Goal: Information Seeking & Learning: Learn about a topic

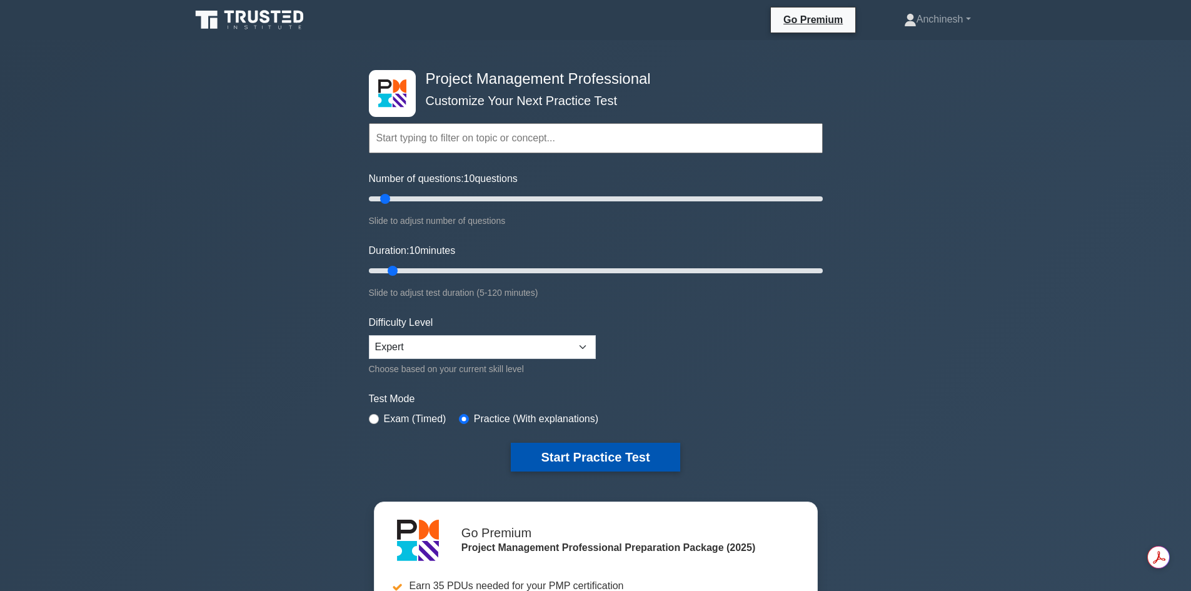
click at [581, 448] on button "Start Practice Test" at bounding box center [595, 457] width 169 height 29
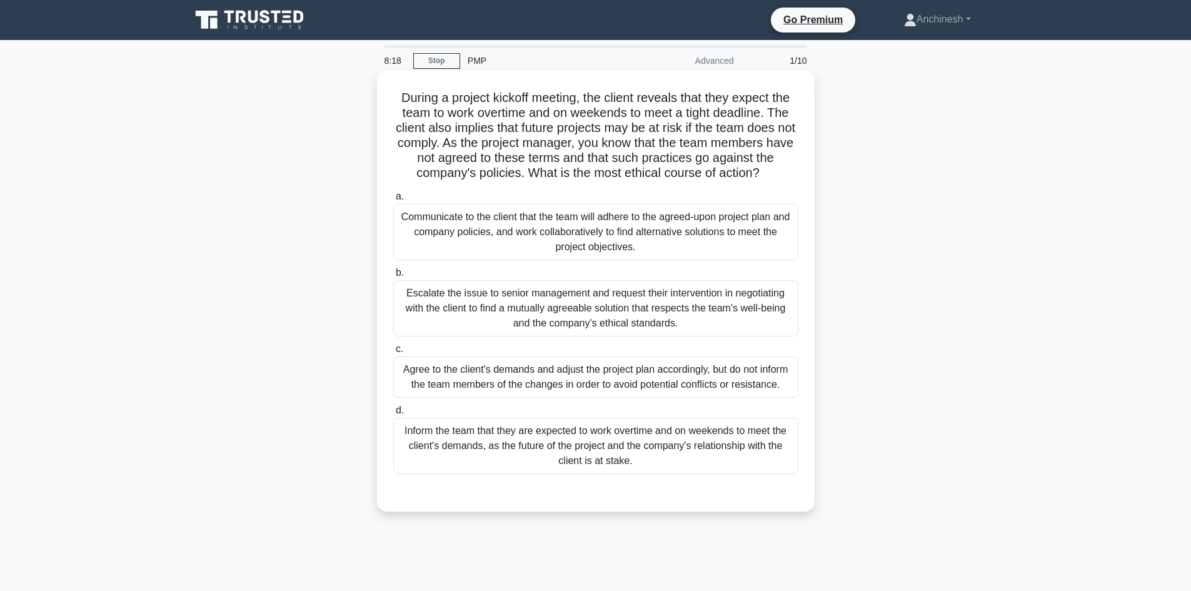
click at [606, 249] on div "Communicate to the client that the team will adhere to the agreed-upon project …" at bounding box center [595, 232] width 405 height 56
click at [393, 201] on input "a. Communicate to the client that the team will adhere to the agreed-upon proje…" at bounding box center [393, 197] width 0 height 8
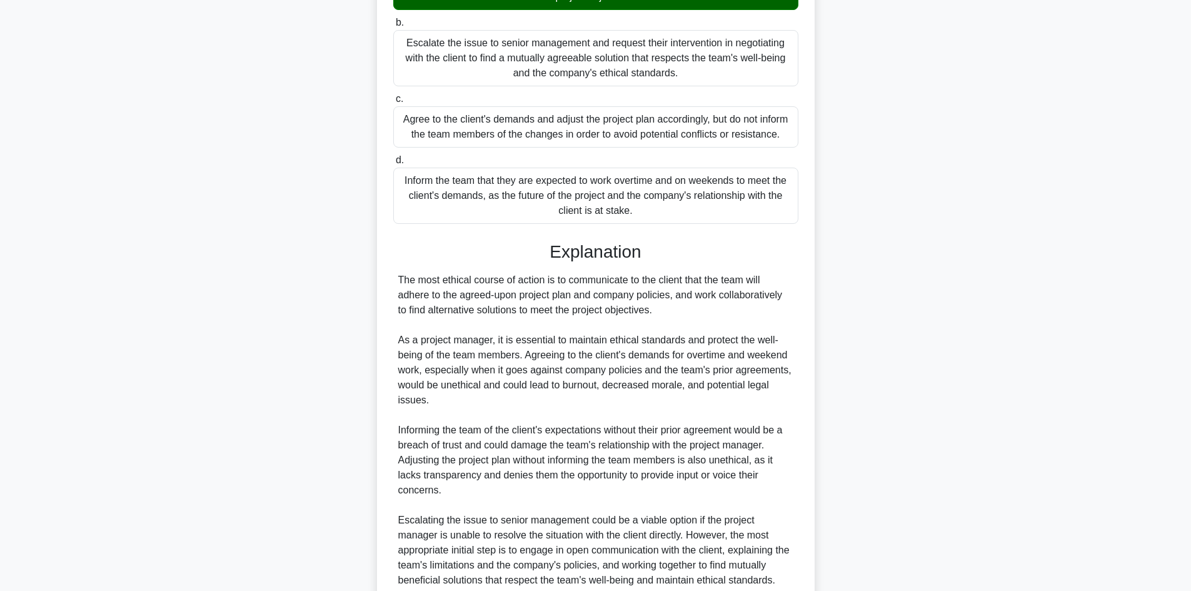
scroll to position [361, 0]
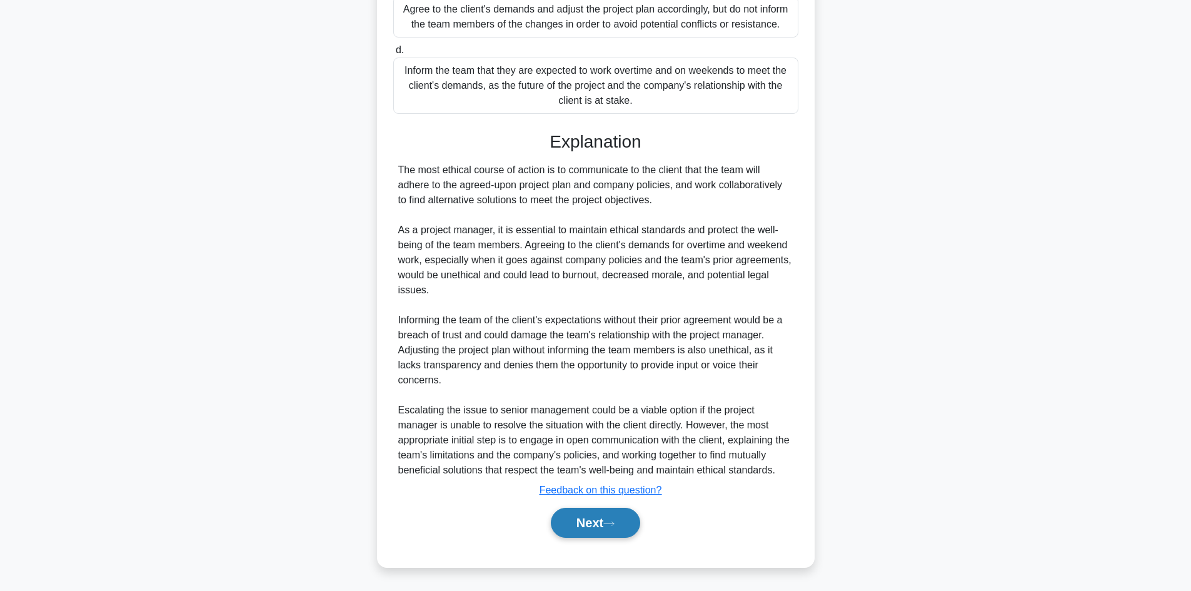
click at [589, 521] on button "Next" at bounding box center [595, 523] width 89 height 30
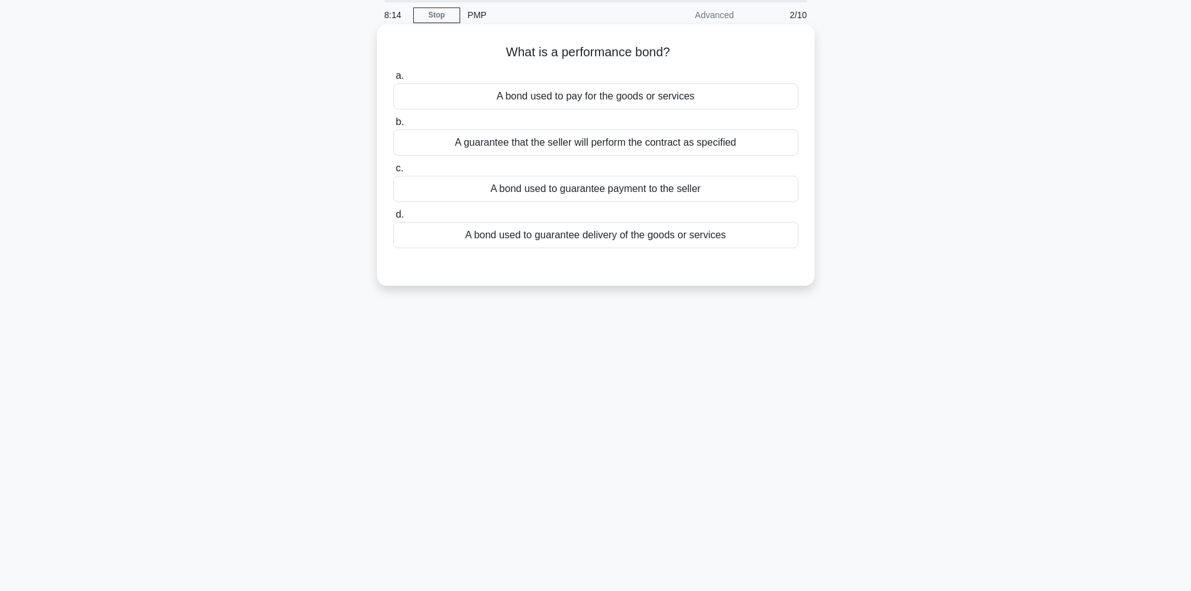
scroll to position [0, 0]
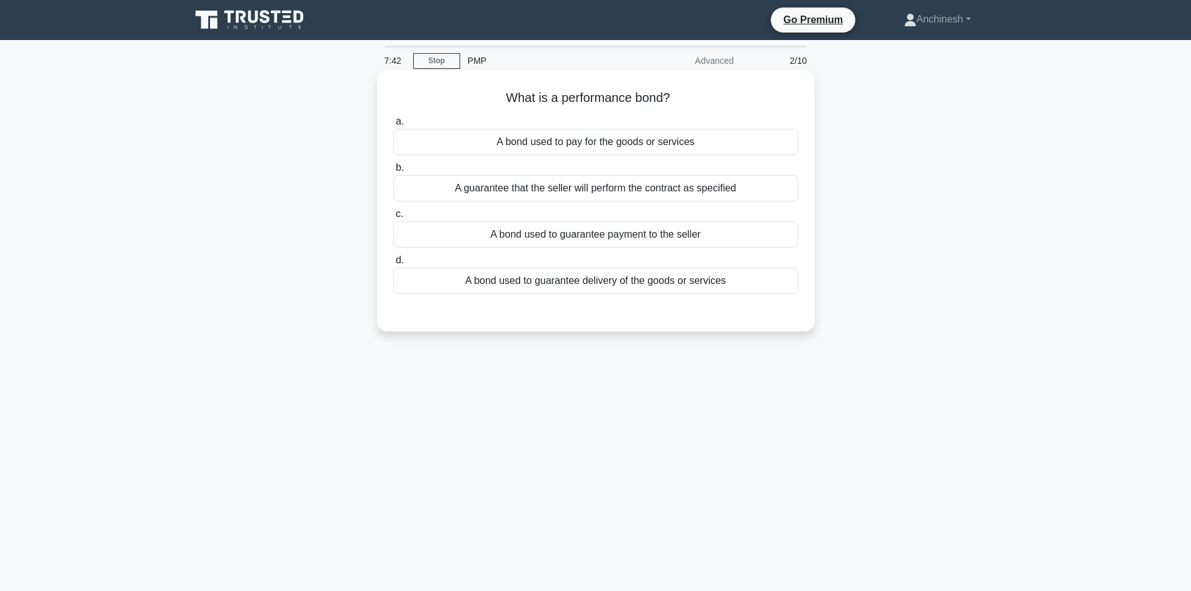
click at [583, 189] on div "A guarantee that the seller will perform the contract as specified" at bounding box center [595, 188] width 405 height 26
click at [393, 172] on input "b. A guarantee that the seller will perform the contract as specified" at bounding box center [393, 168] width 0 height 8
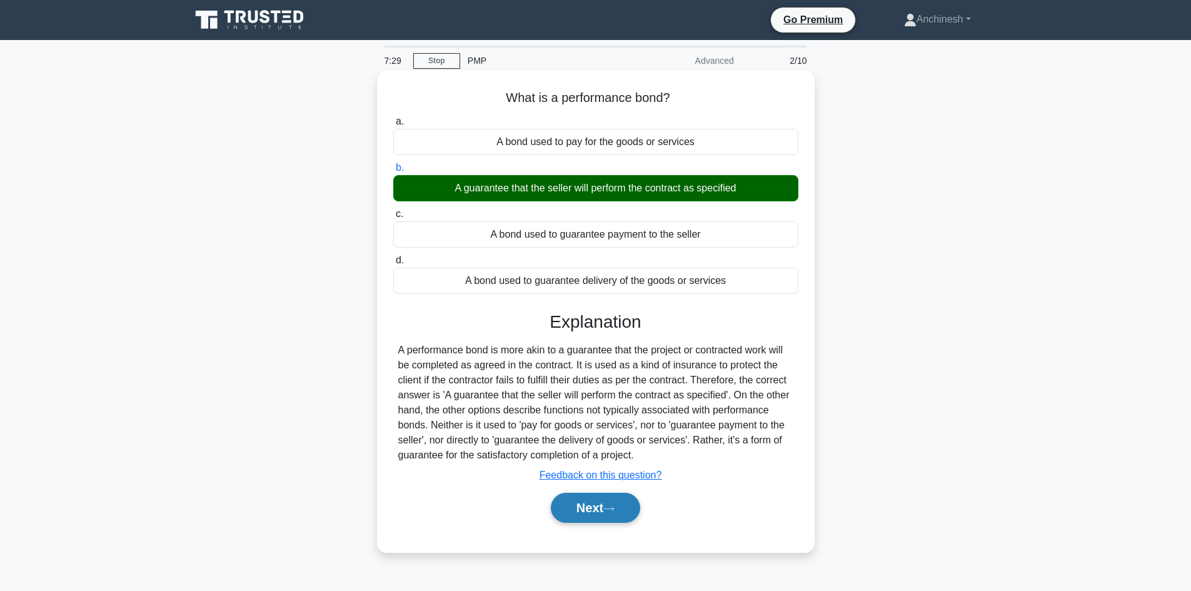
click at [588, 506] on button "Next" at bounding box center [595, 508] width 89 height 30
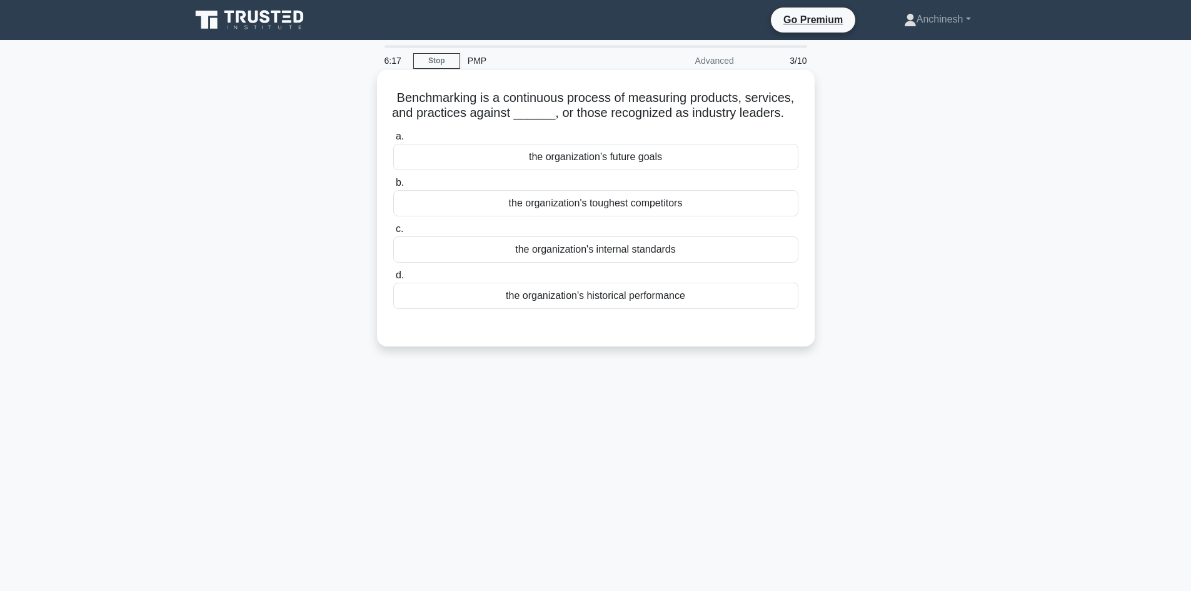
click at [598, 202] on div "the organization's toughest competitors" at bounding box center [595, 203] width 405 height 26
click at [393, 187] on input "b. the organization's toughest competitors" at bounding box center [393, 183] width 0 height 8
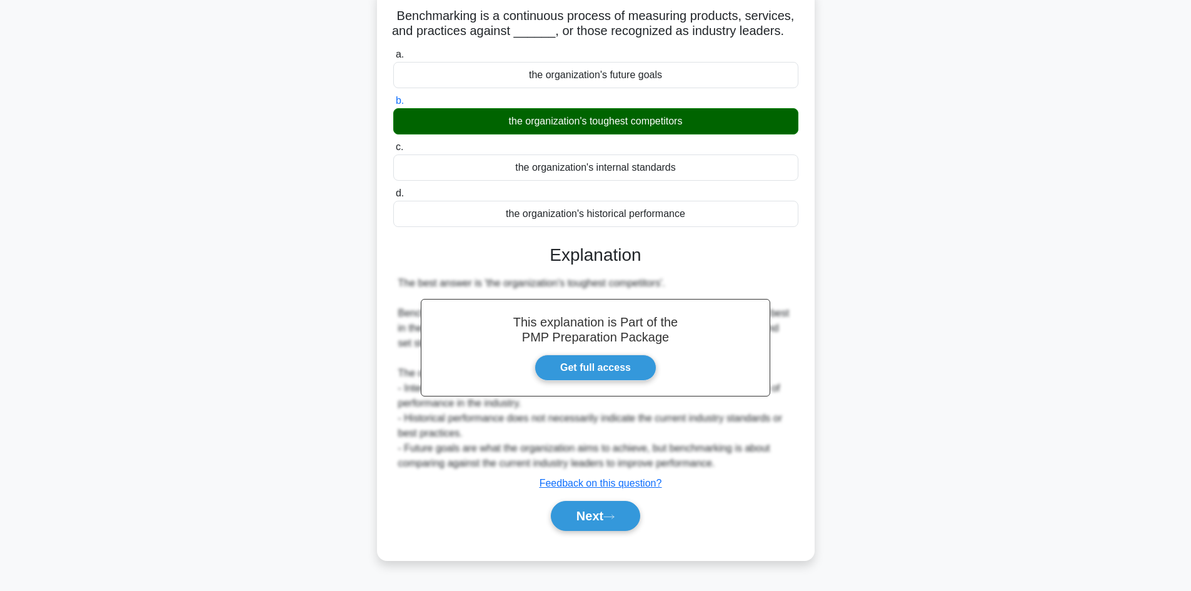
scroll to position [84, 0]
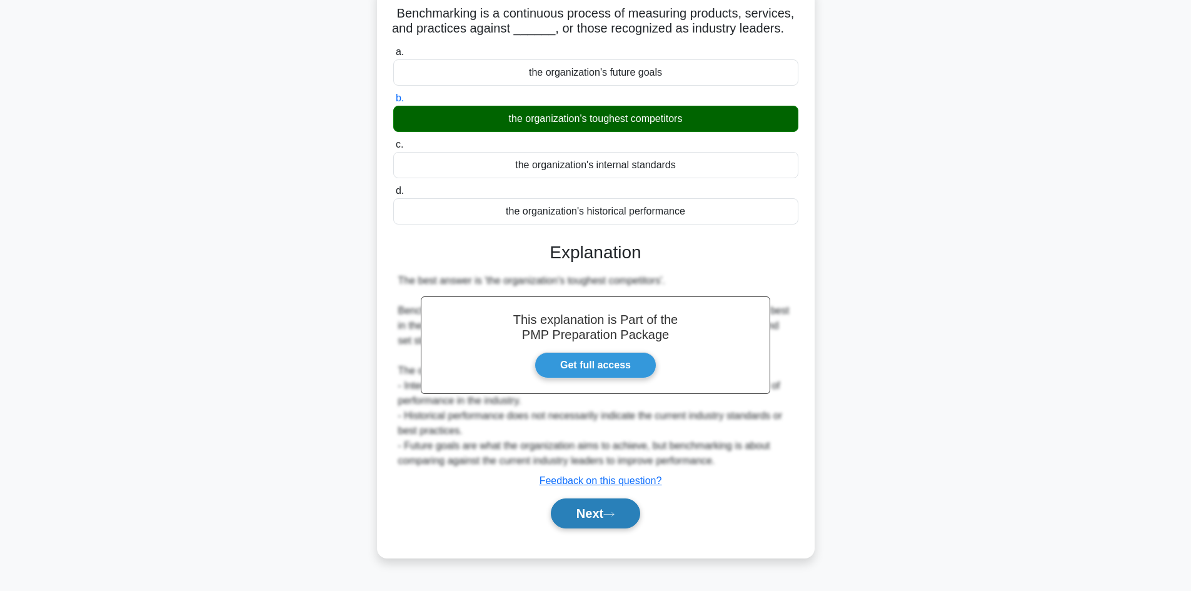
click at [578, 514] on button "Next" at bounding box center [595, 513] width 89 height 30
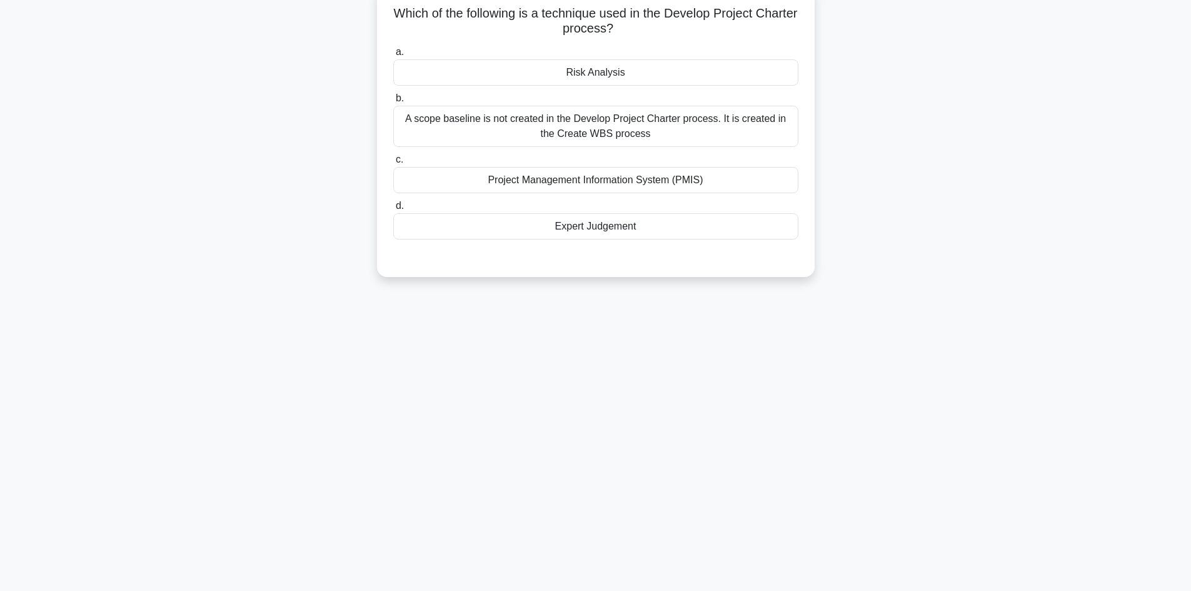
click at [607, 227] on div "Expert Judgement" at bounding box center [595, 226] width 405 height 26
click at [393, 210] on input "d. Expert Judgement" at bounding box center [393, 206] width 0 height 8
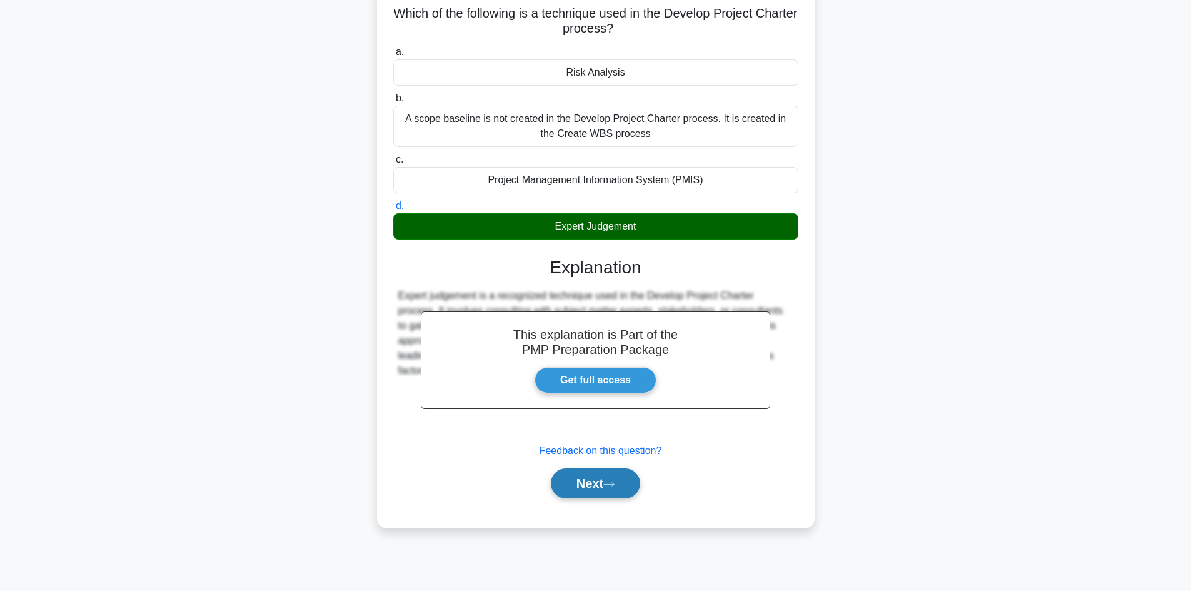
click at [602, 478] on button "Next" at bounding box center [595, 483] width 89 height 30
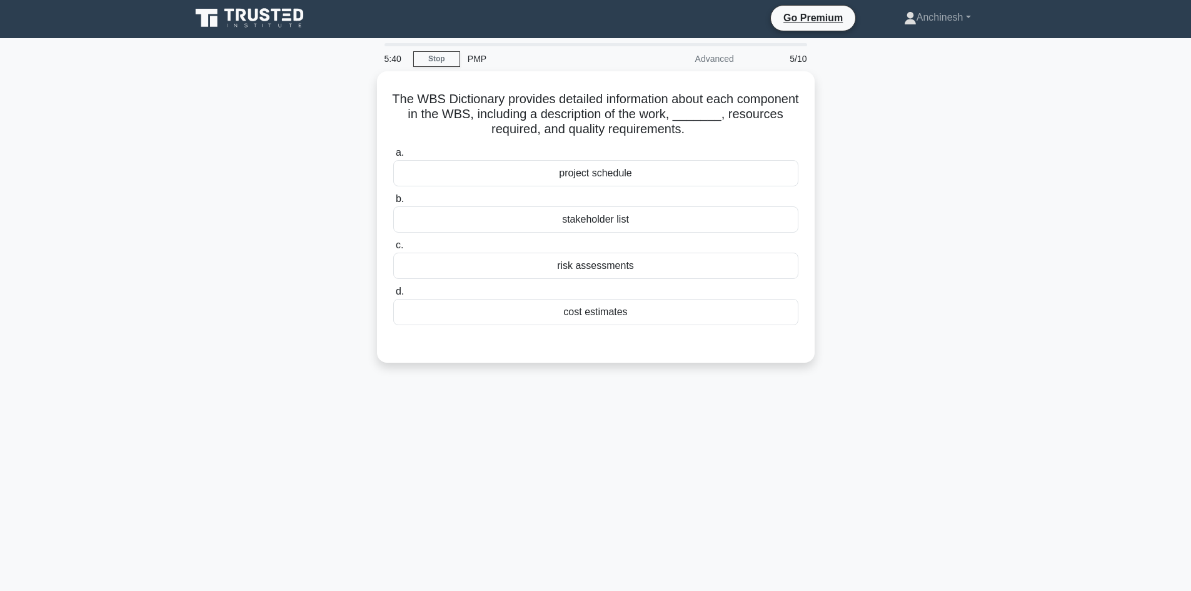
scroll to position [0, 0]
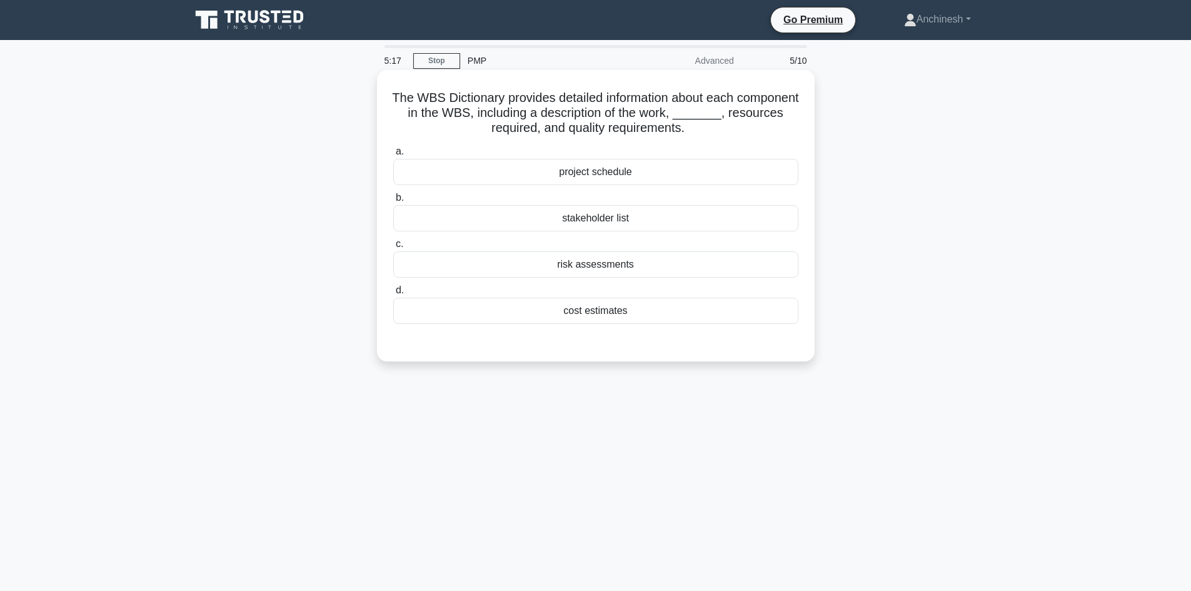
click at [608, 314] on div "cost estimates" at bounding box center [595, 311] width 405 height 26
click at [393, 294] on input "d. cost estimates" at bounding box center [393, 290] width 0 height 8
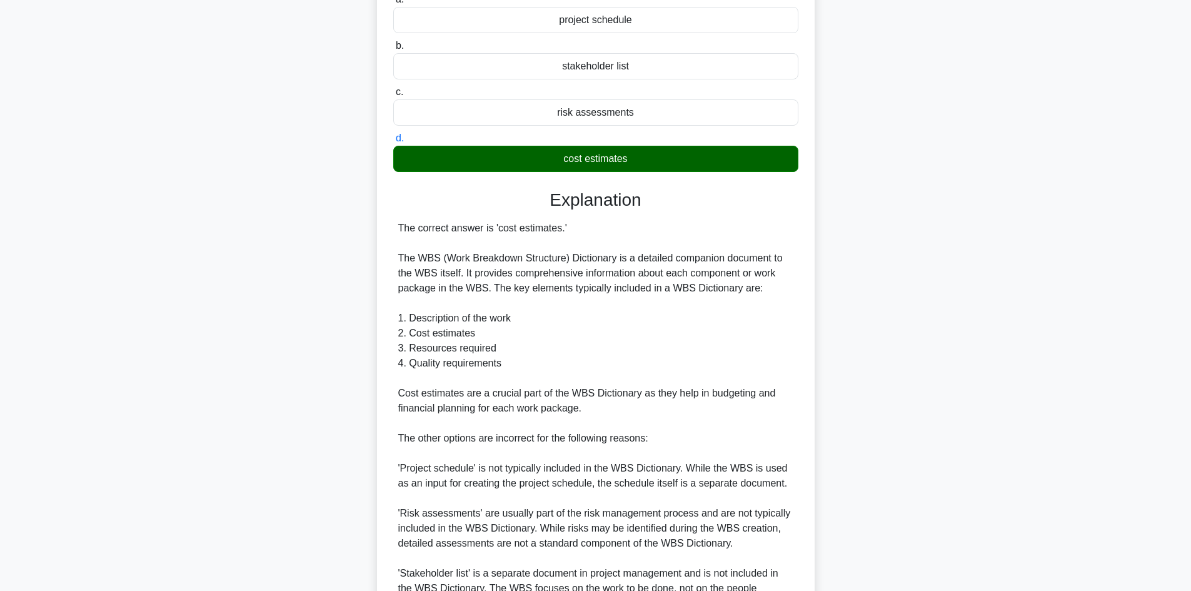
scroll to position [286, 0]
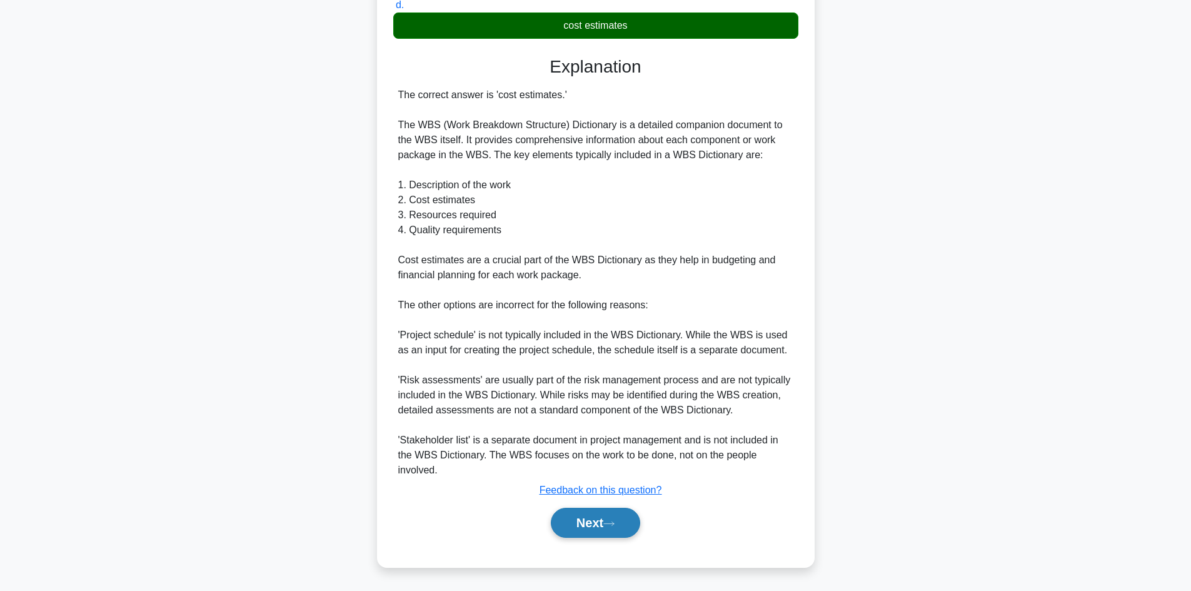
click at [578, 518] on button "Next" at bounding box center [595, 523] width 89 height 30
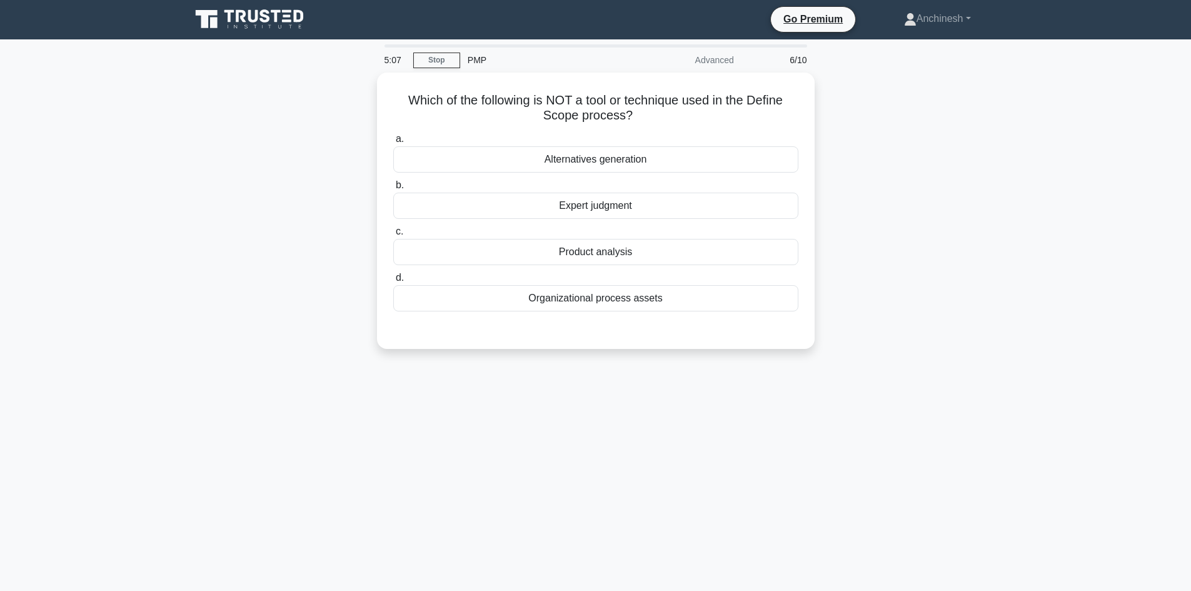
scroll to position [0, 0]
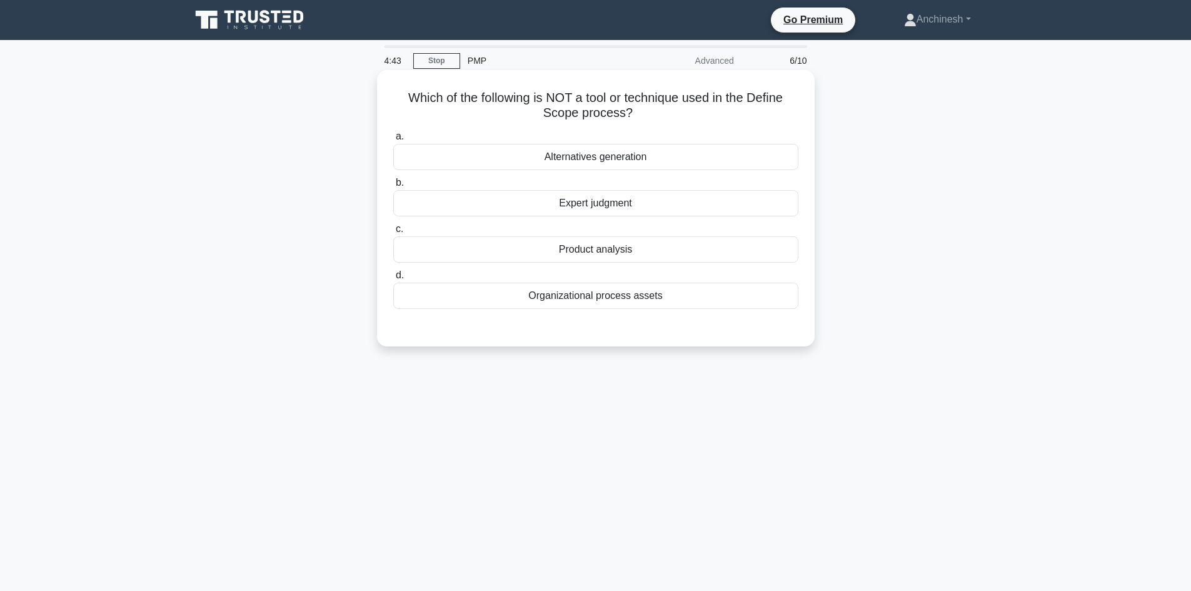
click at [591, 156] on div "Alternatives generation" at bounding box center [595, 157] width 405 height 26
click at [393, 141] on input "a. Alternatives generation" at bounding box center [393, 137] width 0 height 8
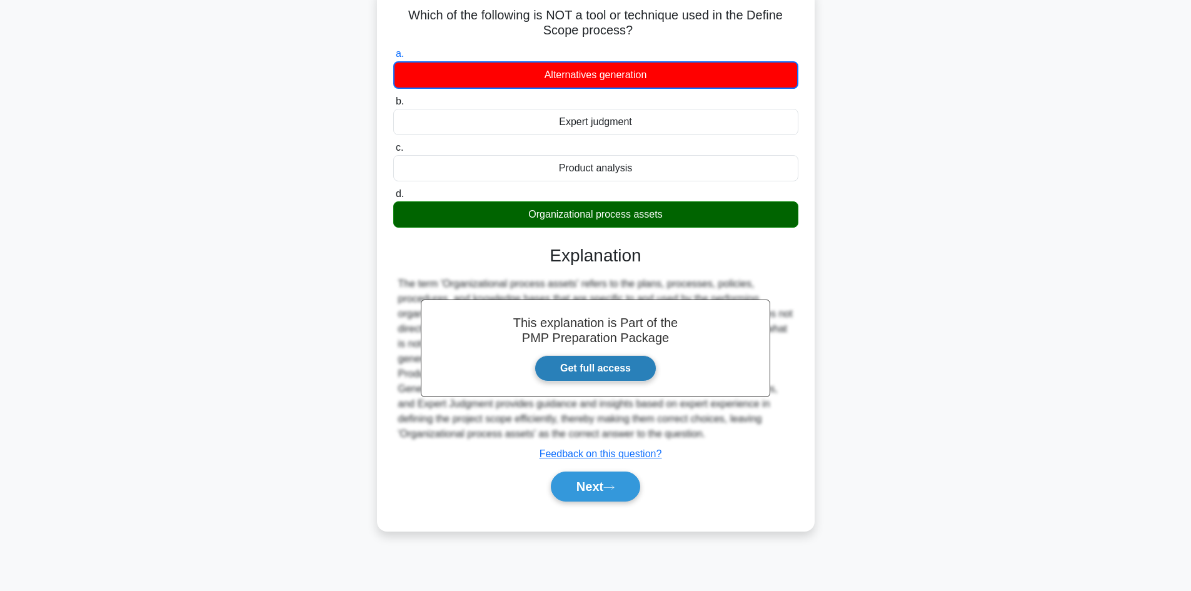
scroll to position [84, 0]
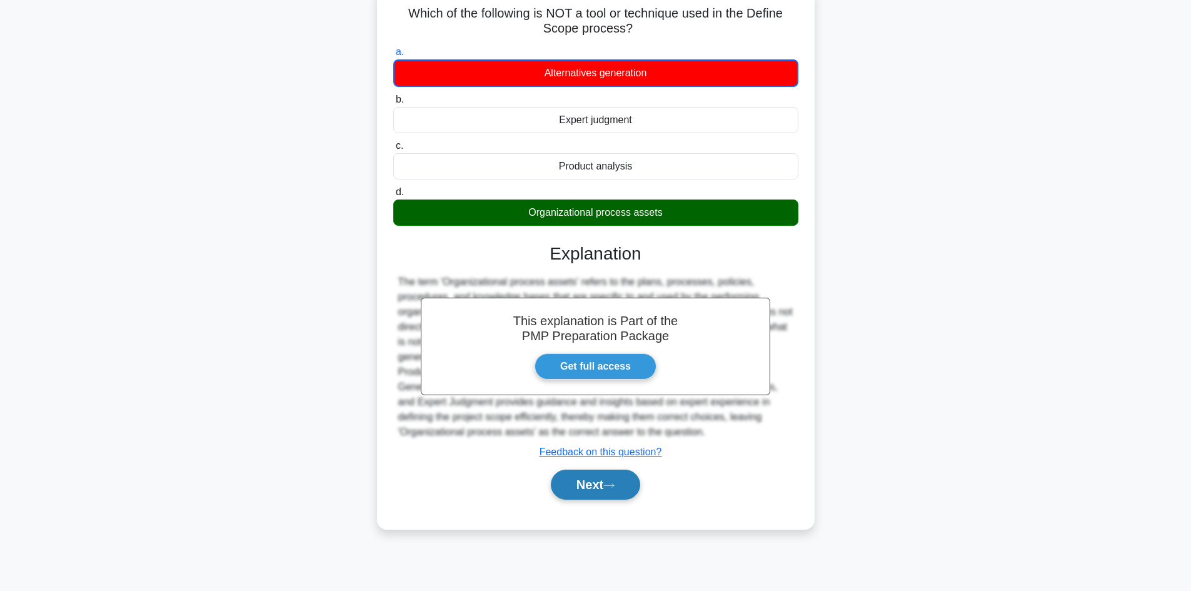
click at [584, 483] on button "Next" at bounding box center [595, 484] width 89 height 30
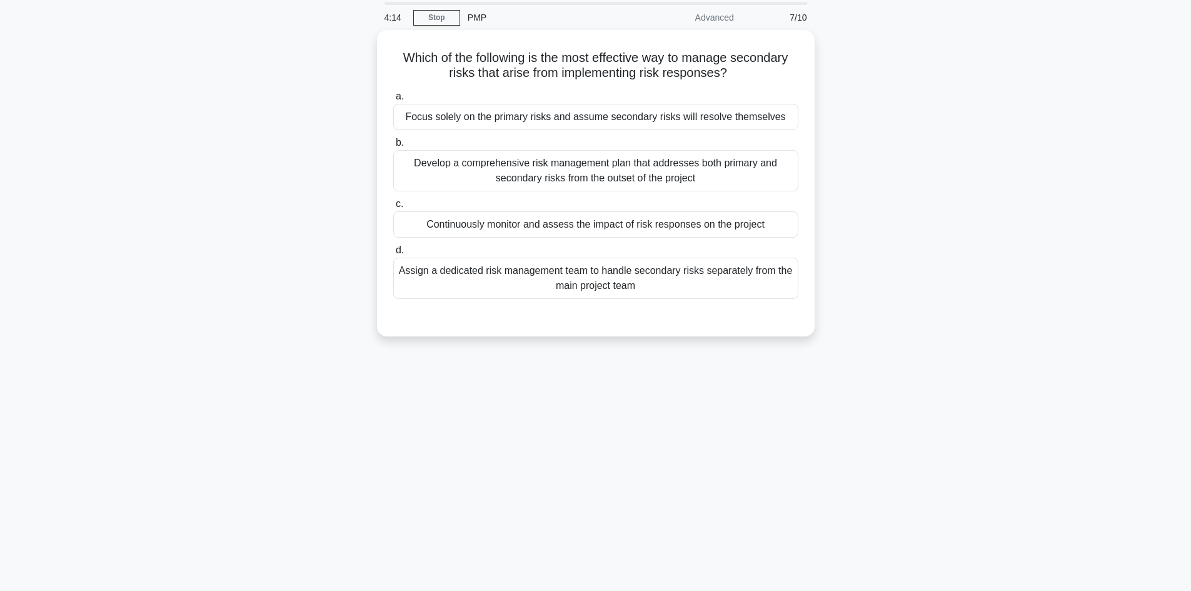
scroll to position [0, 0]
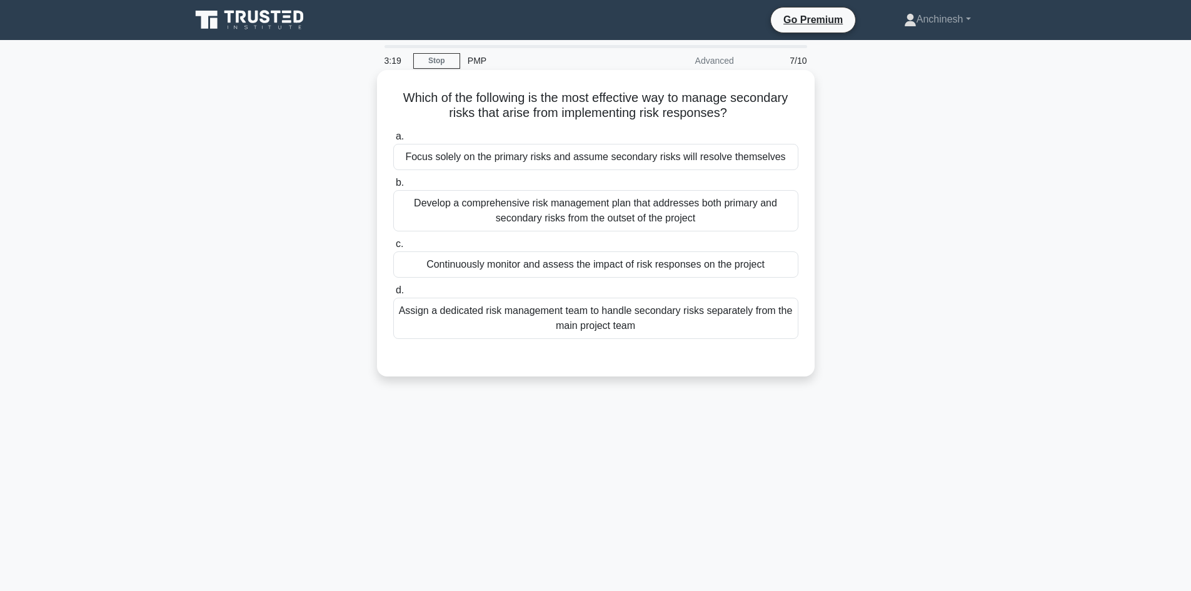
click at [635, 269] on div "Continuously monitor and assess the impact of risk responses on the project" at bounding box center [595, 264] width 405 height 26
click at [393, 248] on input "c. Continuously monitor and assess the impact of risk responses on the project" at bounding box center [393, 244] width 0 height 8
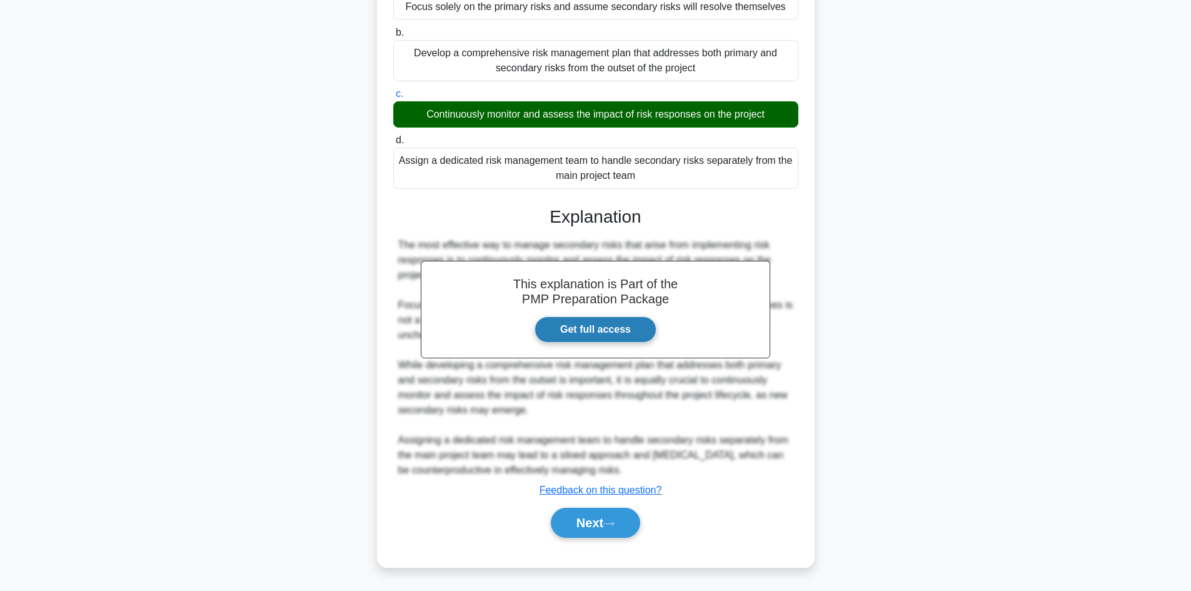
scroll to position [151, 0]
click at [589, 517] on button "Next" at bounding box center [595, 523] width 89 height 30
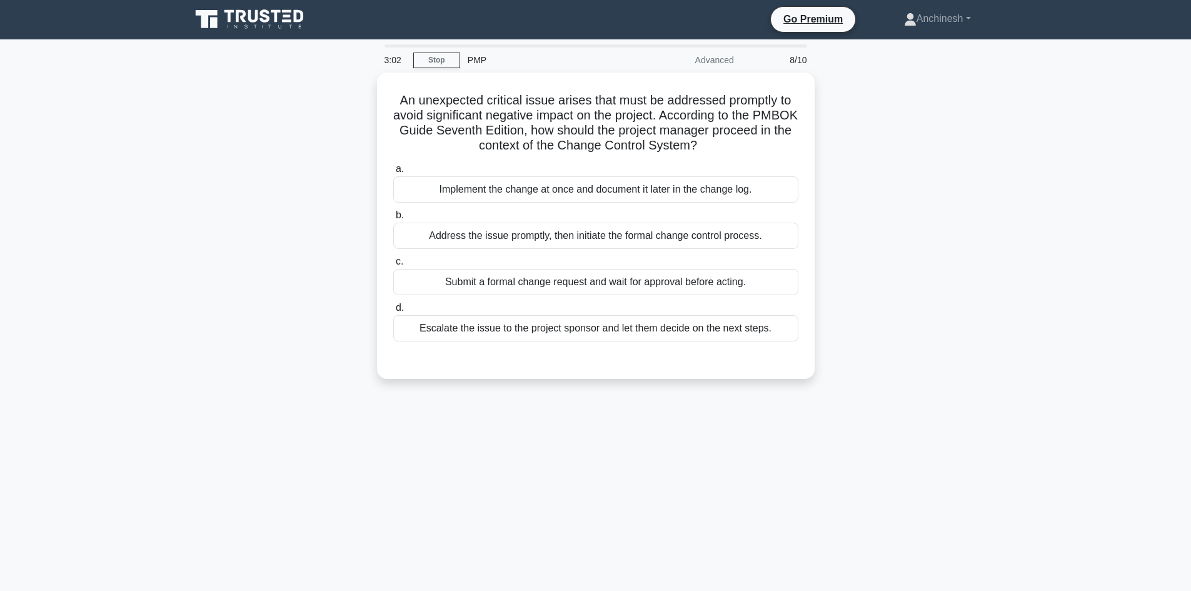
scroll to position [0, 0]
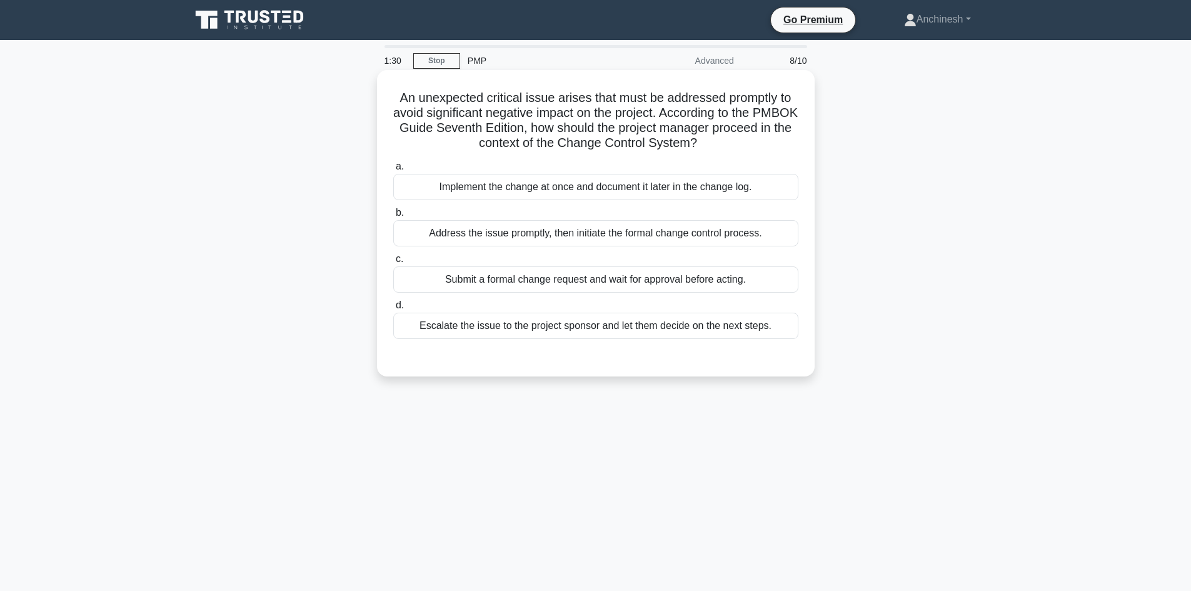
click at [542, 241] on div "Address the issue promptly, then initiate the formal change control process." at bounding box center [595, 233] width 405 height 26
click at [393, 217] on input "b. Address the issue promptly, then initiate the formal change control process." at bounding box center [393, 213] width 0 height 8
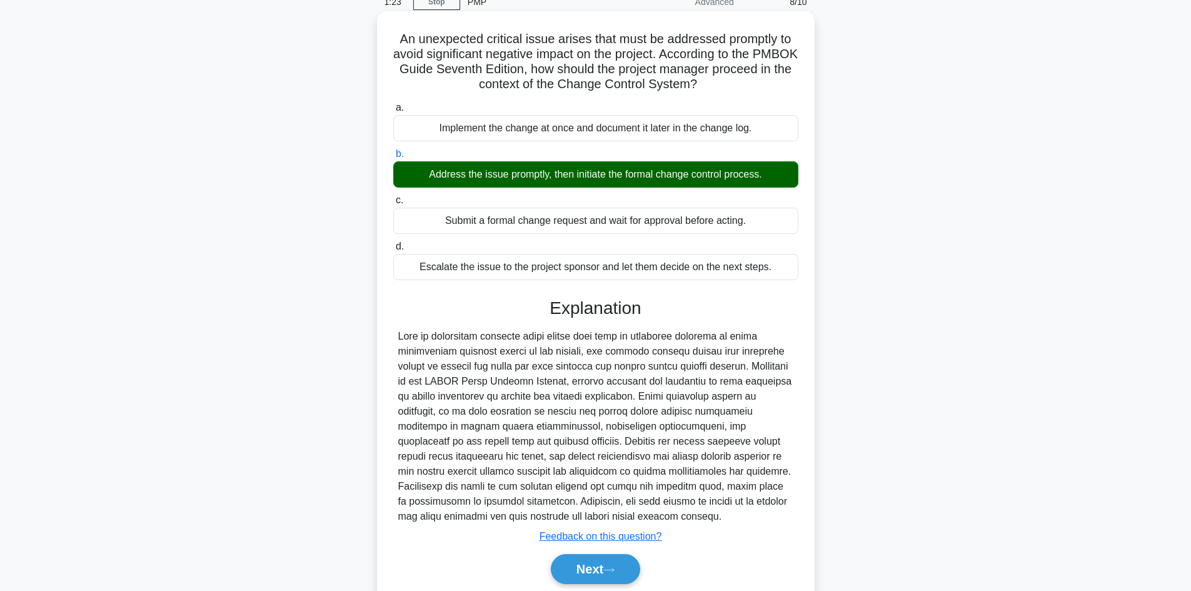
scroll to position [106, 0]
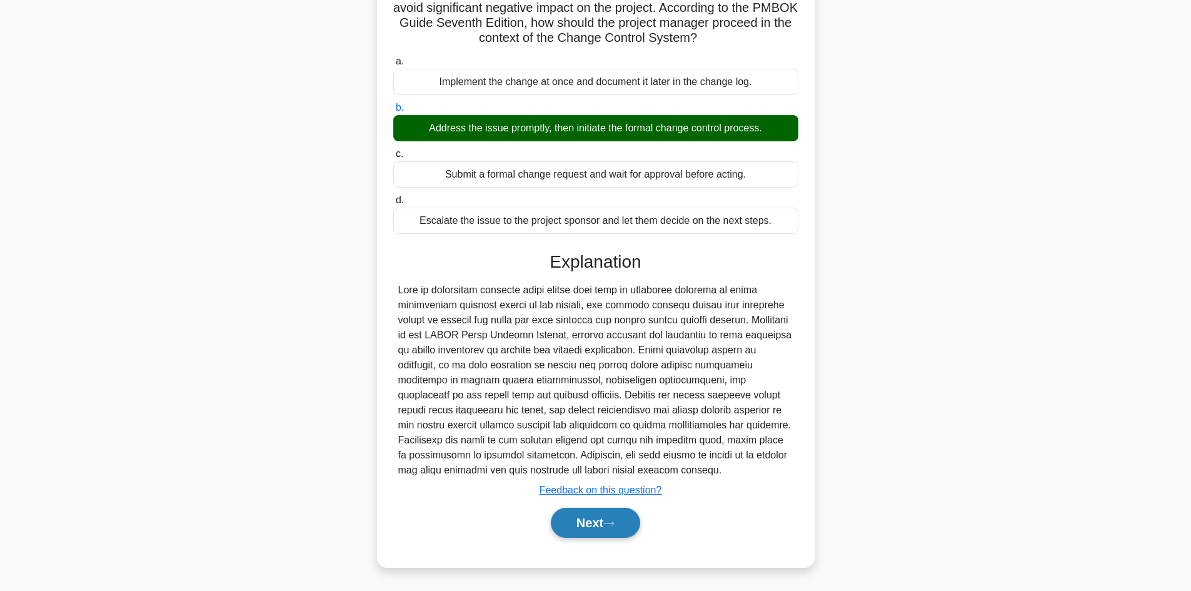
click at [592, 531] on button "Next" at bounding box center [595, 523] width 89 height 30
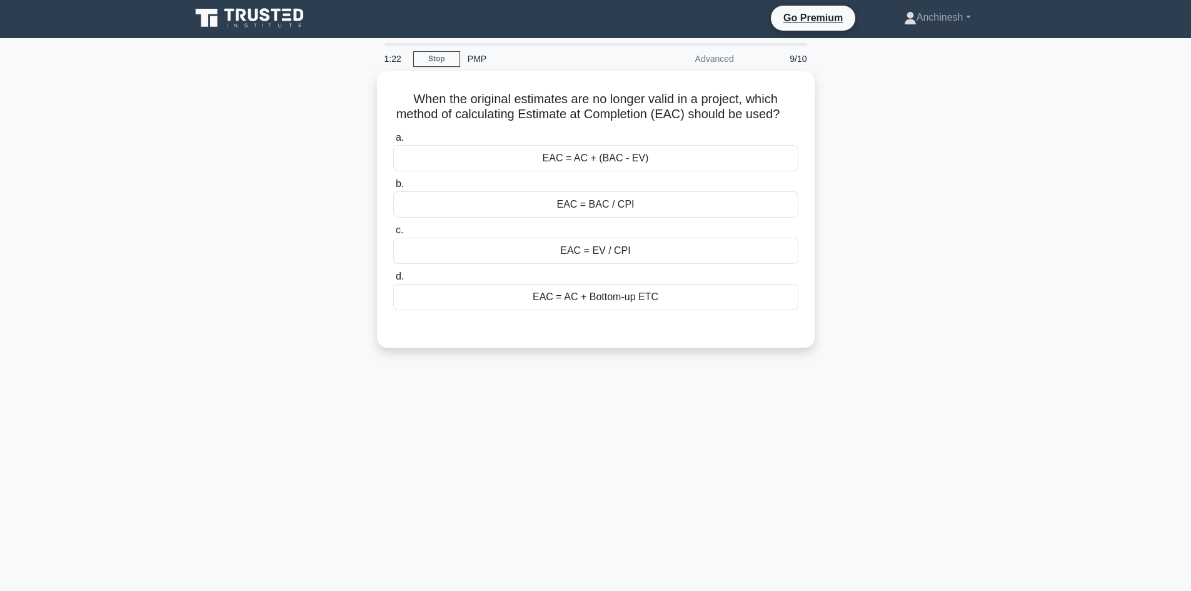
scroll to position [0, 0]
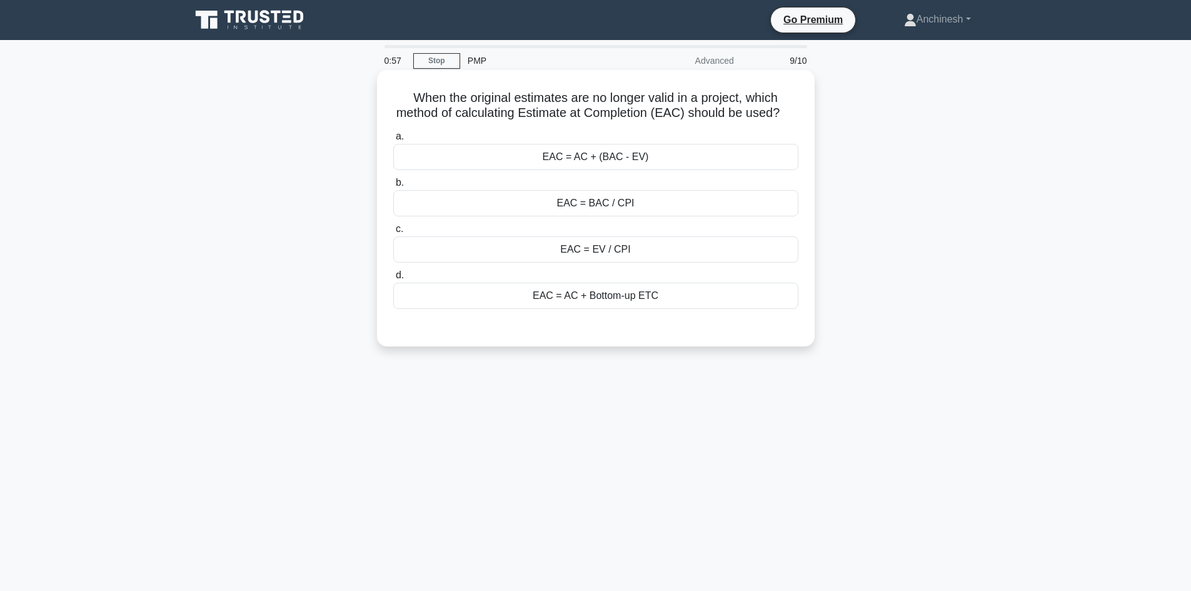
click at [599, 170] on div "EAC = AC + (BAC - EV)" at bounding box center [595, 157] width 405 height 26
click at [393, 141] on input "a. EAC = AC + (BAC - EV)" at bounding box center [393, 137] width 0 height 8
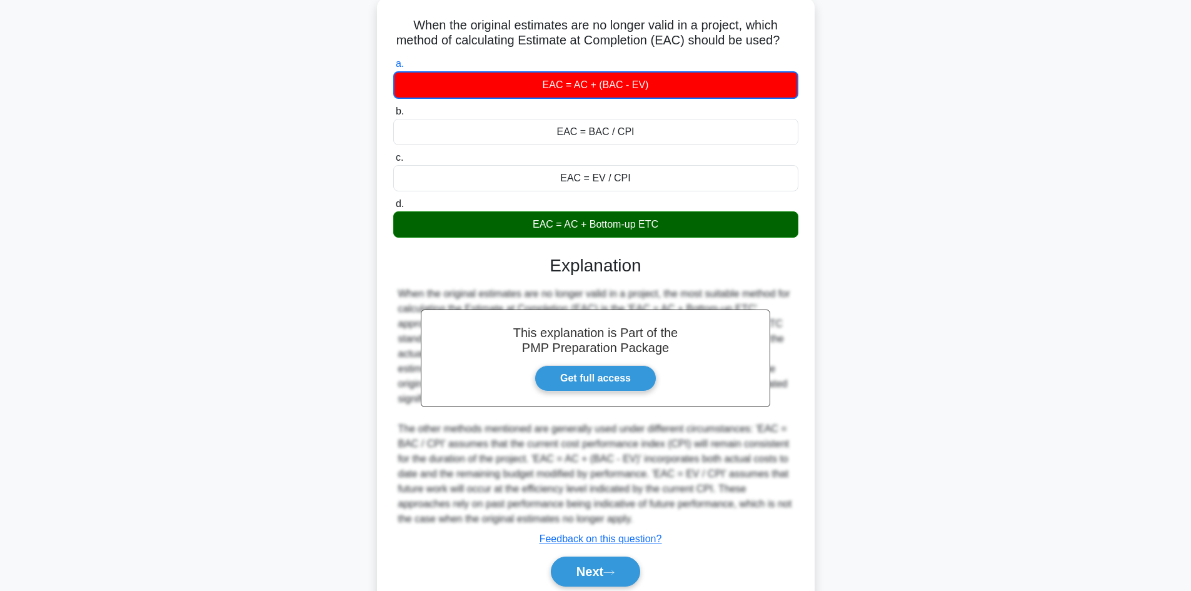
scroll to position [137, 0]
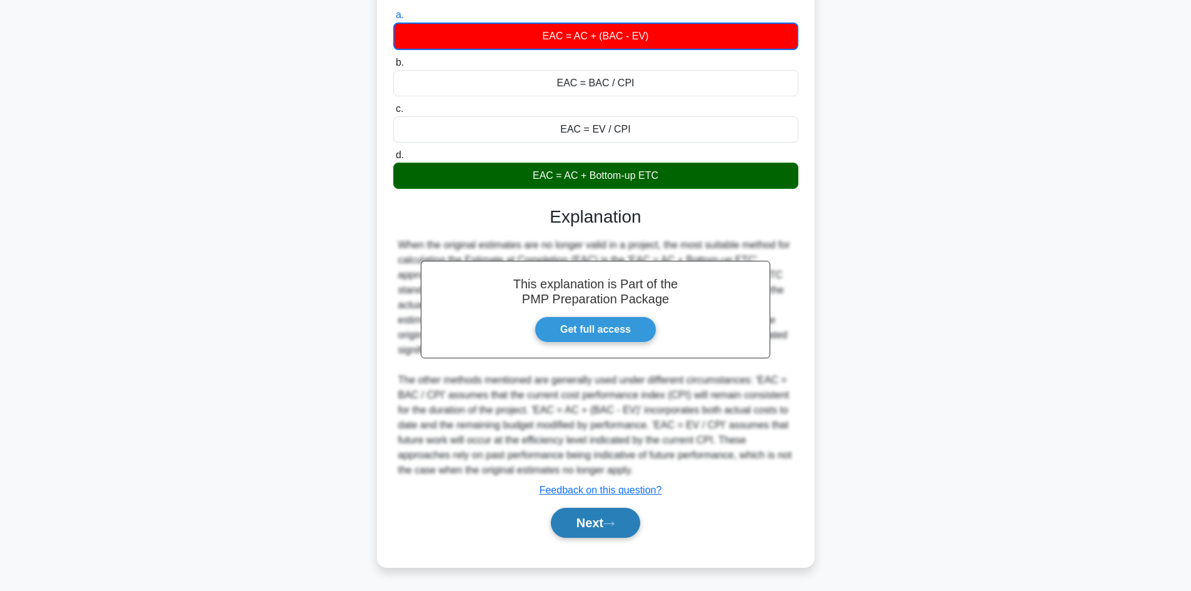
click at [595, 518] on button "Next" at bounding box center [595, 523] width 89 height 30
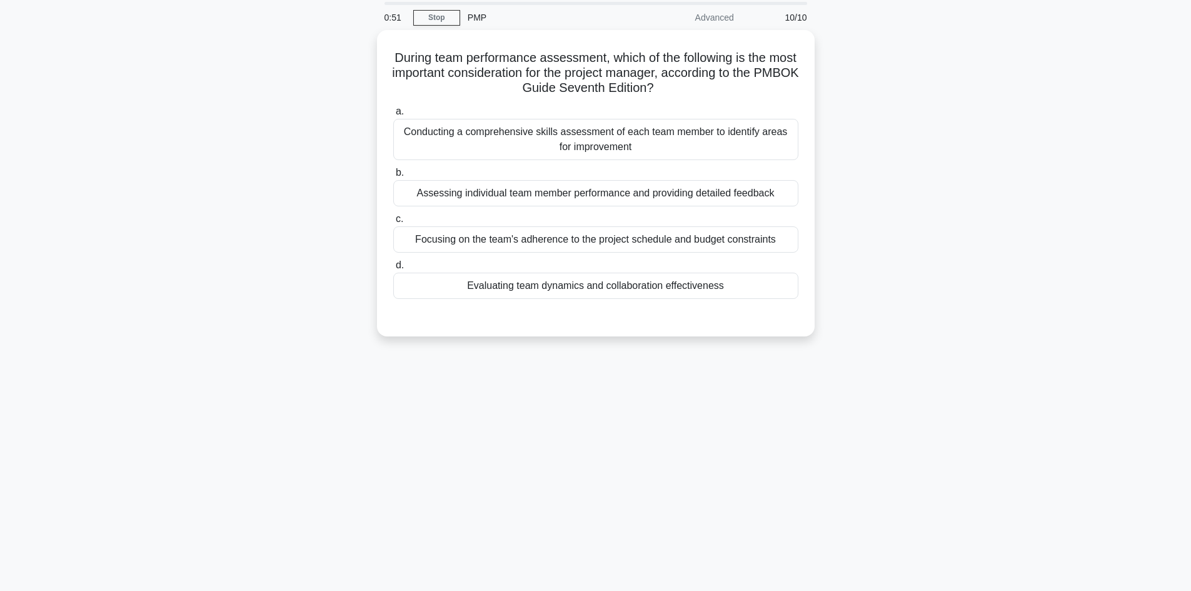
scroll to position [0, 0]
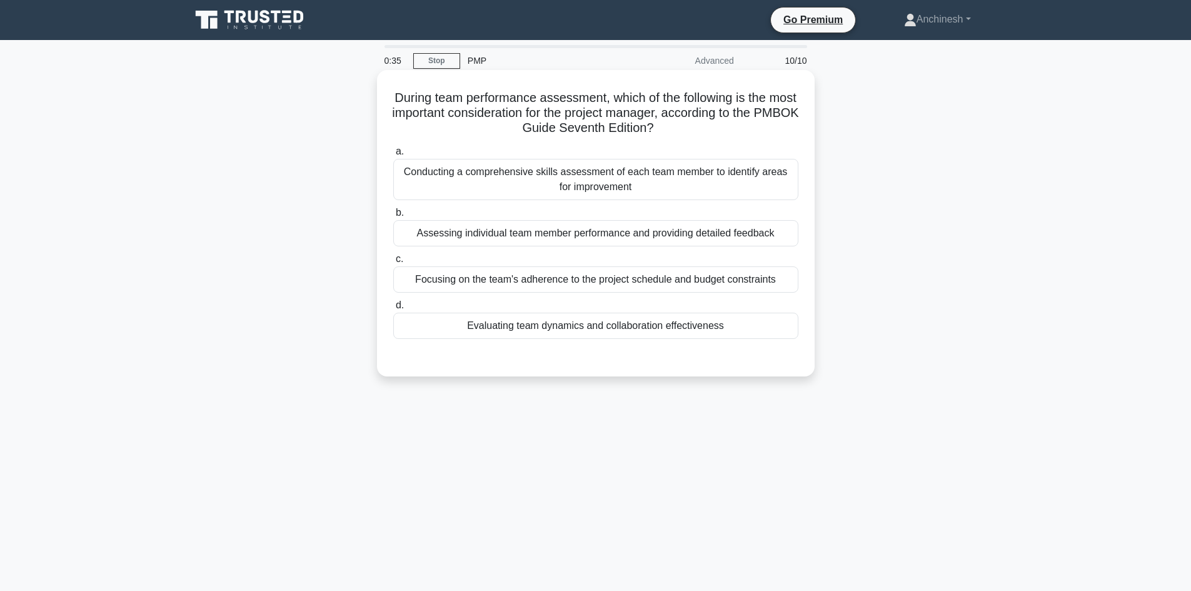
click at [603, 329] on div "Evaluating team dynamics and collaboration effectiveness" at bounding box center [595, 326] width 405 height 26
click at [393, 309] on input "d. Evaluating team dynamics and collaboration effectiveness" at bounding box center [393, 305] width 0 height 8
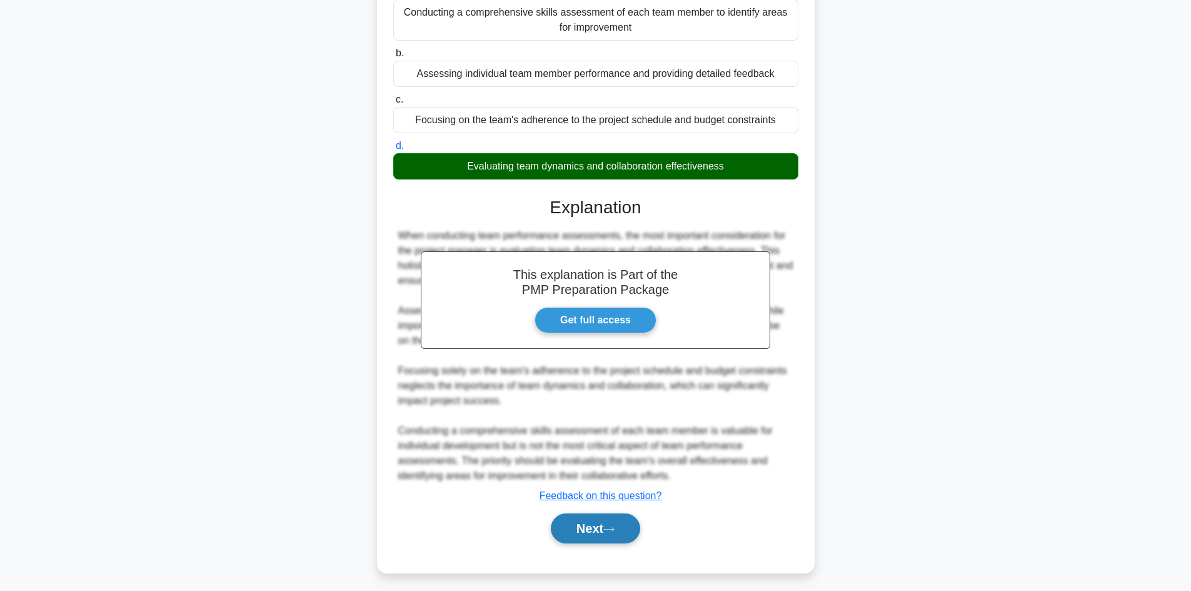
scroll to position [166, 0]
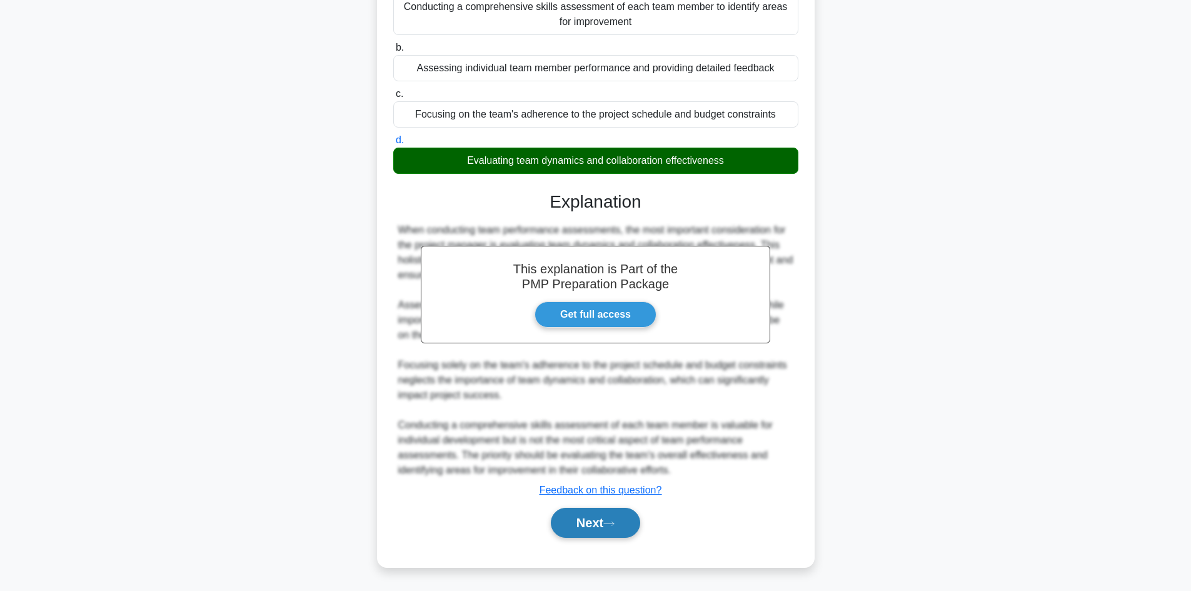
click at [599, 523] on button "Next" at bounding box center [595, 523] width 89 height 30
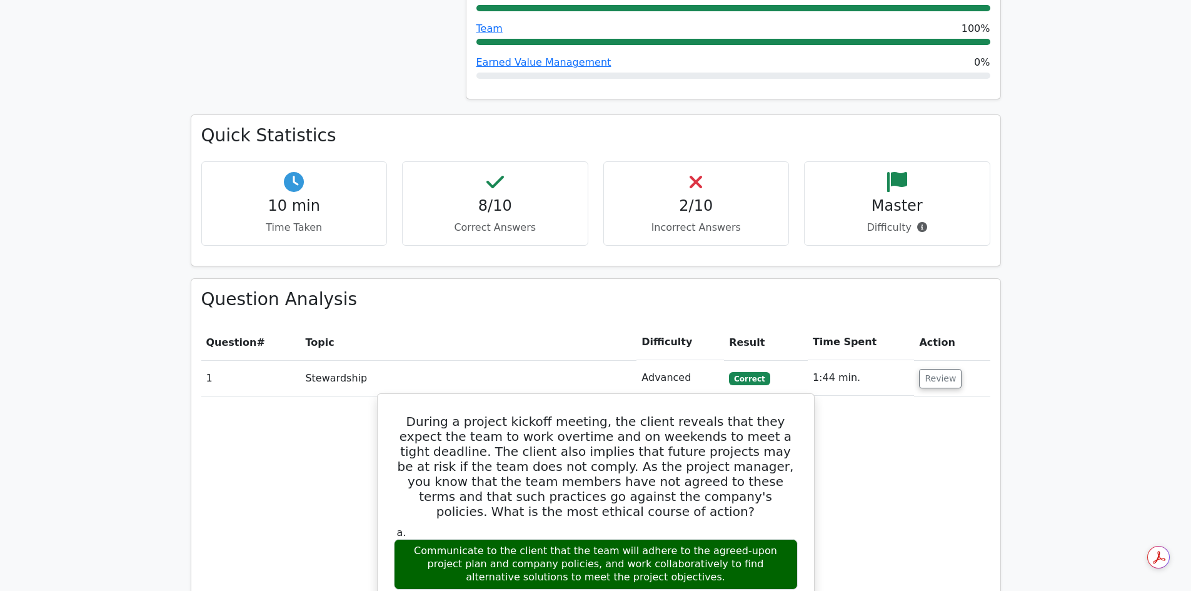
scroll to position [750, 0]
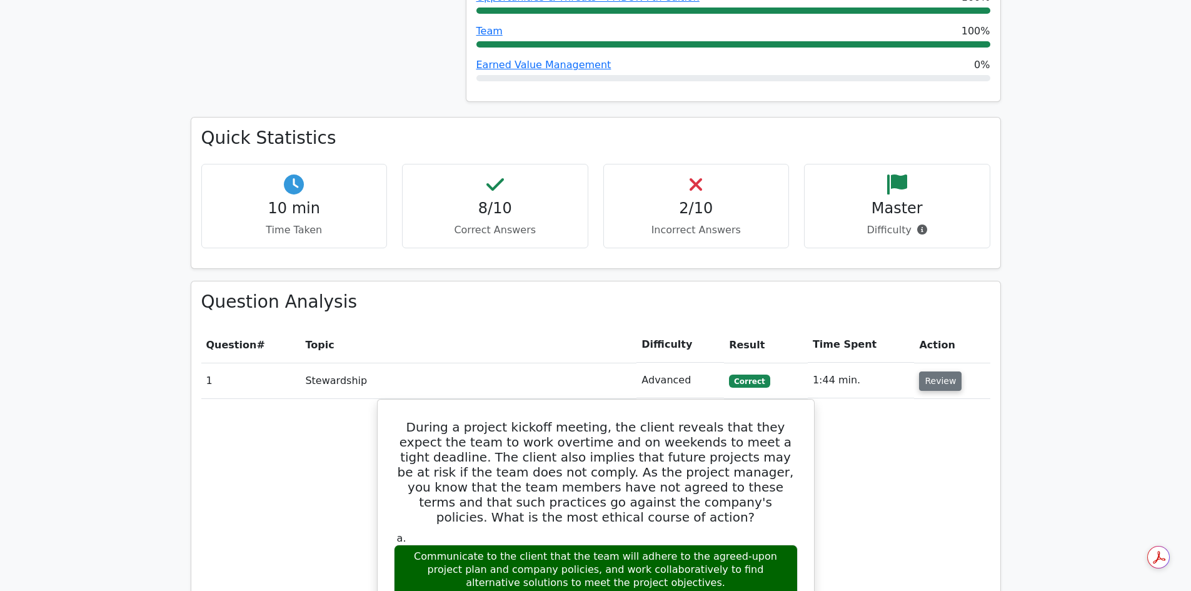
click at [936, 371] on button "Review" at bounding box center [940, 380] width 43 height 19
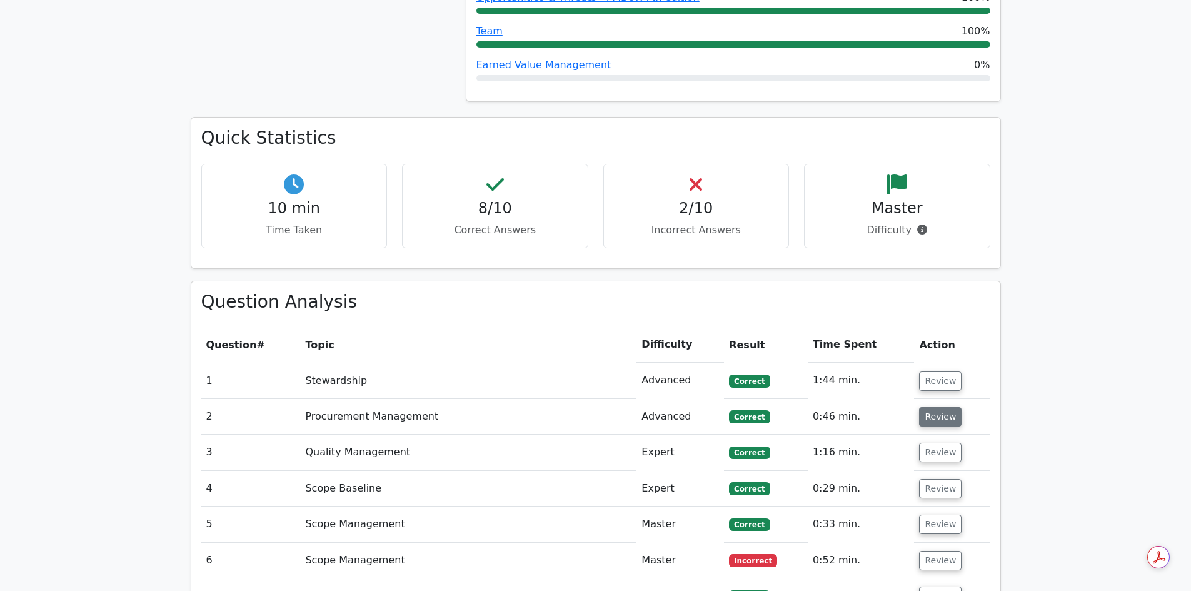
click at [937, 407] on button "Review" at bounding box center [940, 416] width 43 height 19
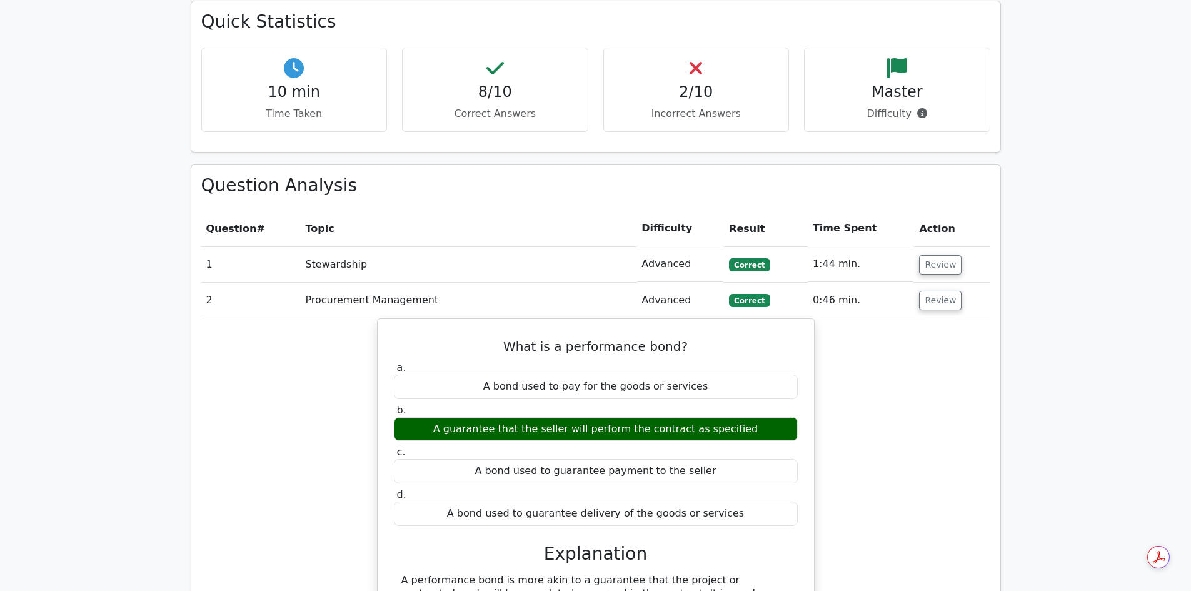
scroll to position [875, 0]
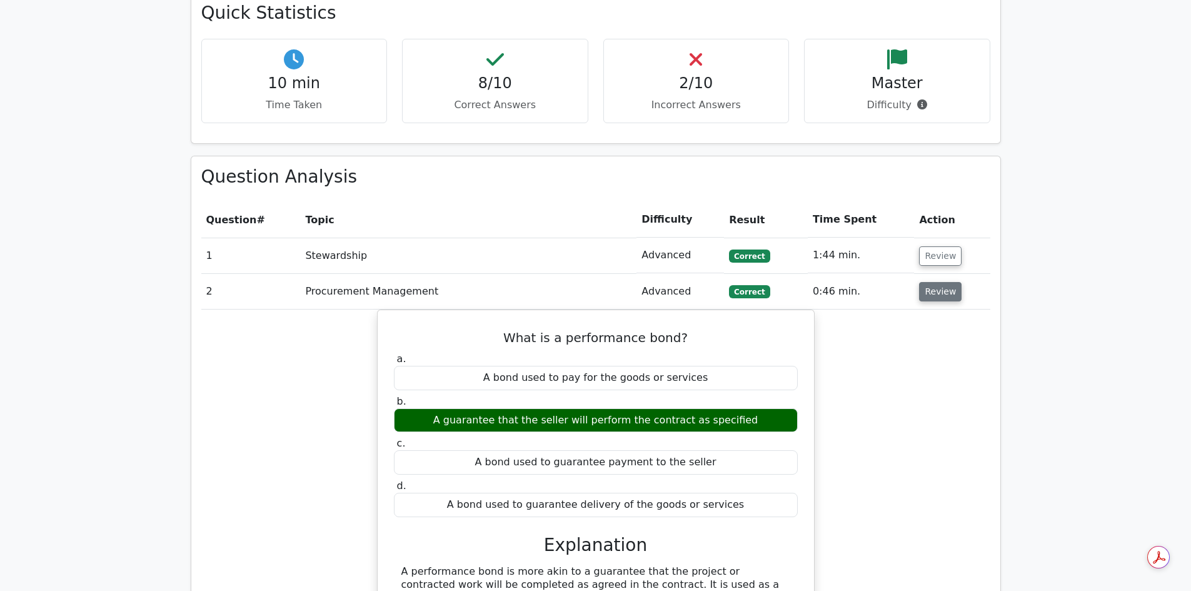
click at [938, 282] on button "Review" at bounding box center [940, 291] width 43 height 19
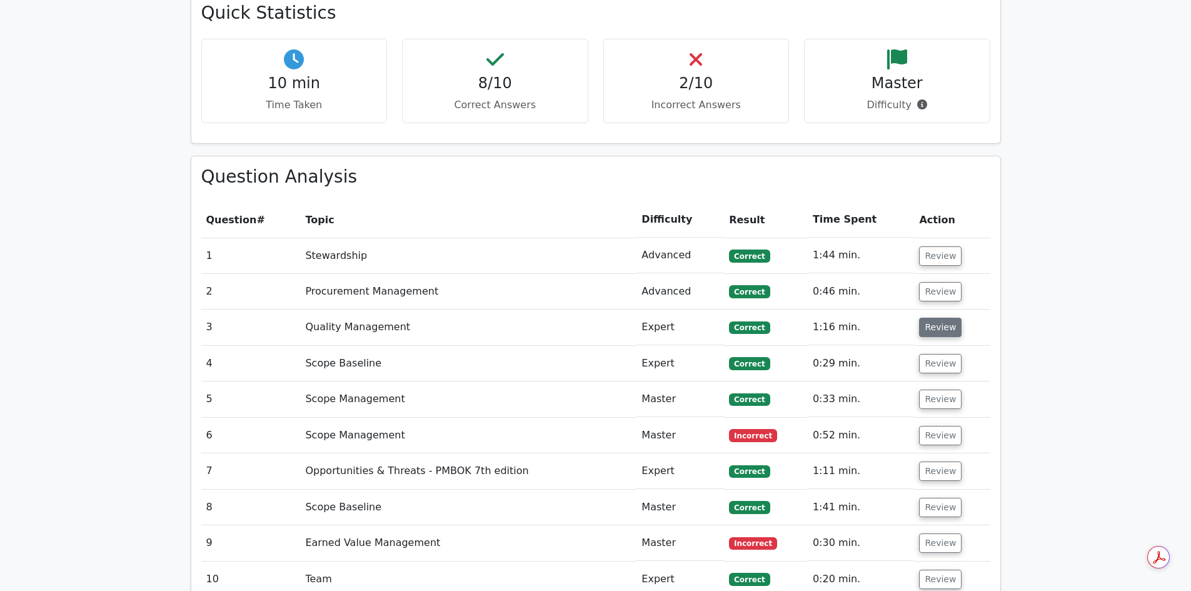
click at [929, 318] on button "Review" at bounding box center [940, 327] width 43 height 19
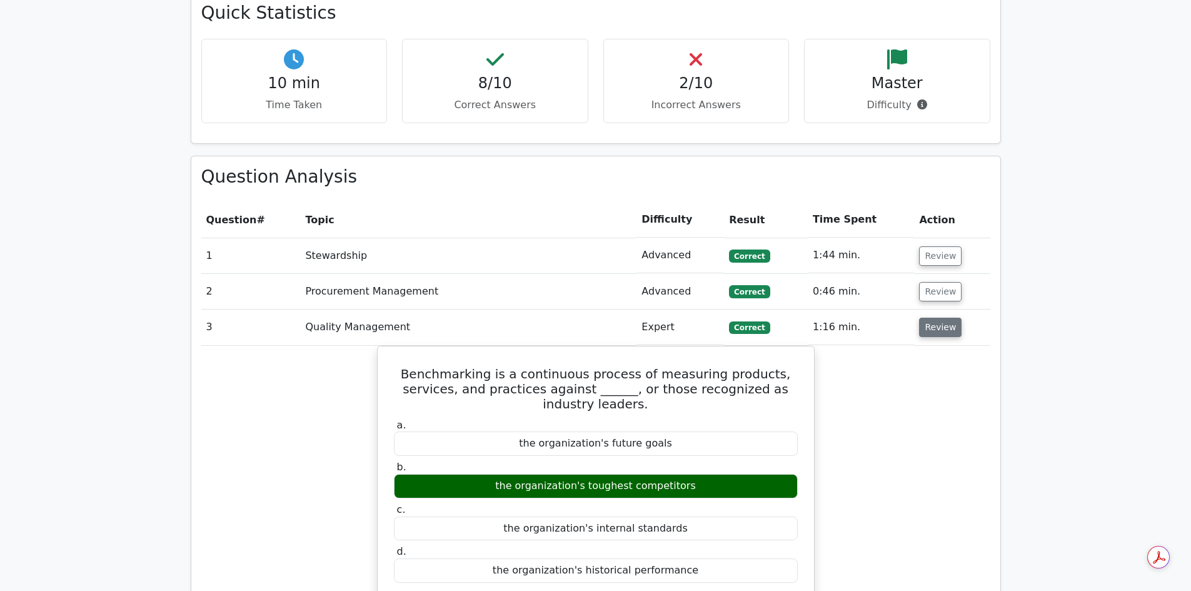
click at [932, 318] on button "Review" at bounding box center [940, 327] width 43 height 19
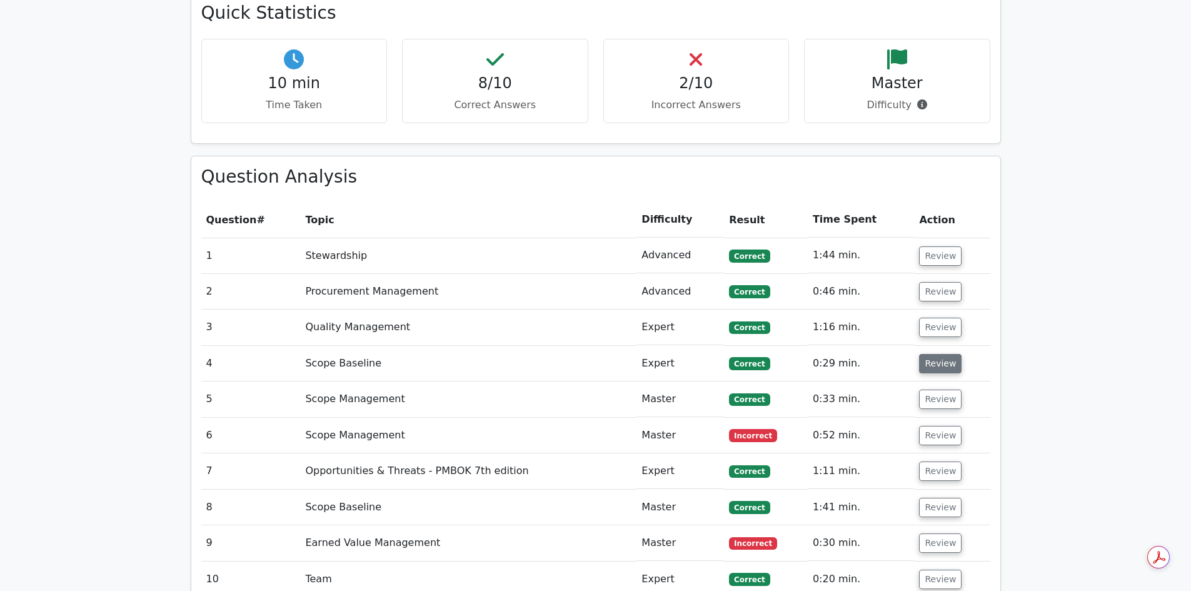
click at [930, 354] on button "Review" at bounding box center [940, 363] width 43 height 19
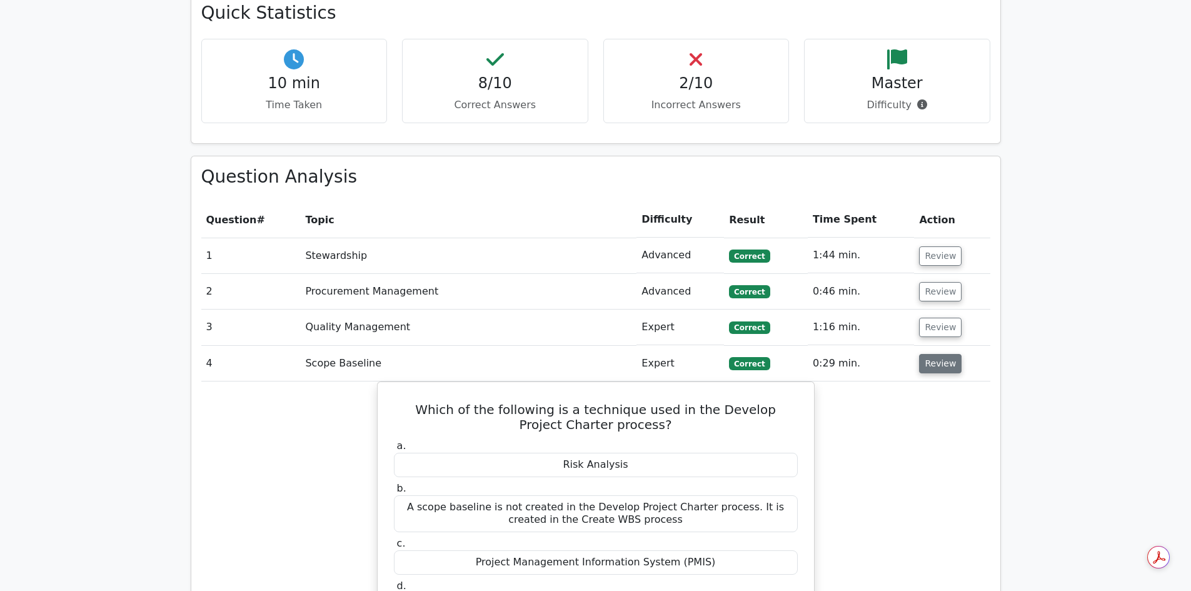
click at [930, 354] on button "Review" at bounding box center [940, 363] width 43 height 19
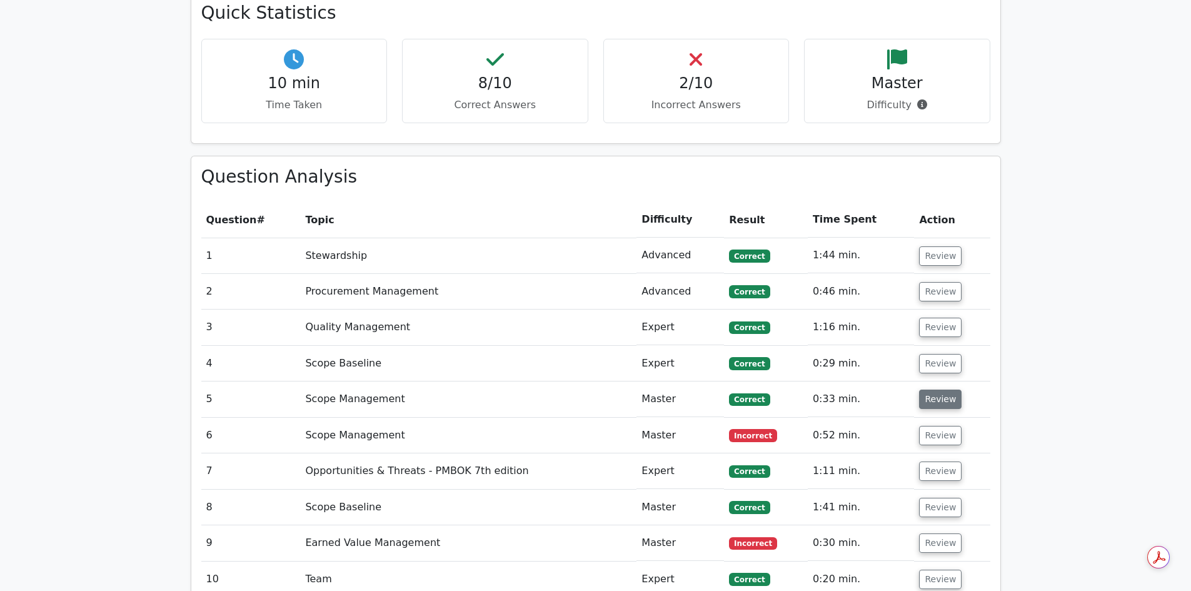
click at [933, 389] on button "Review" at bounding box center [940, 398] width 43 height 19
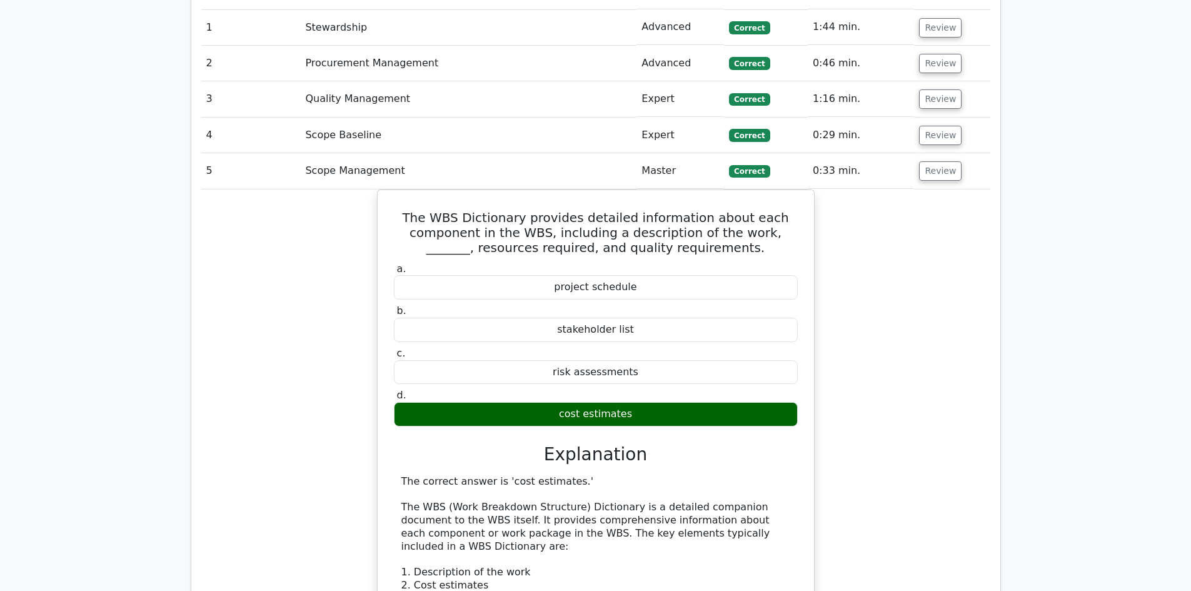
scroll to position [1125, 0]
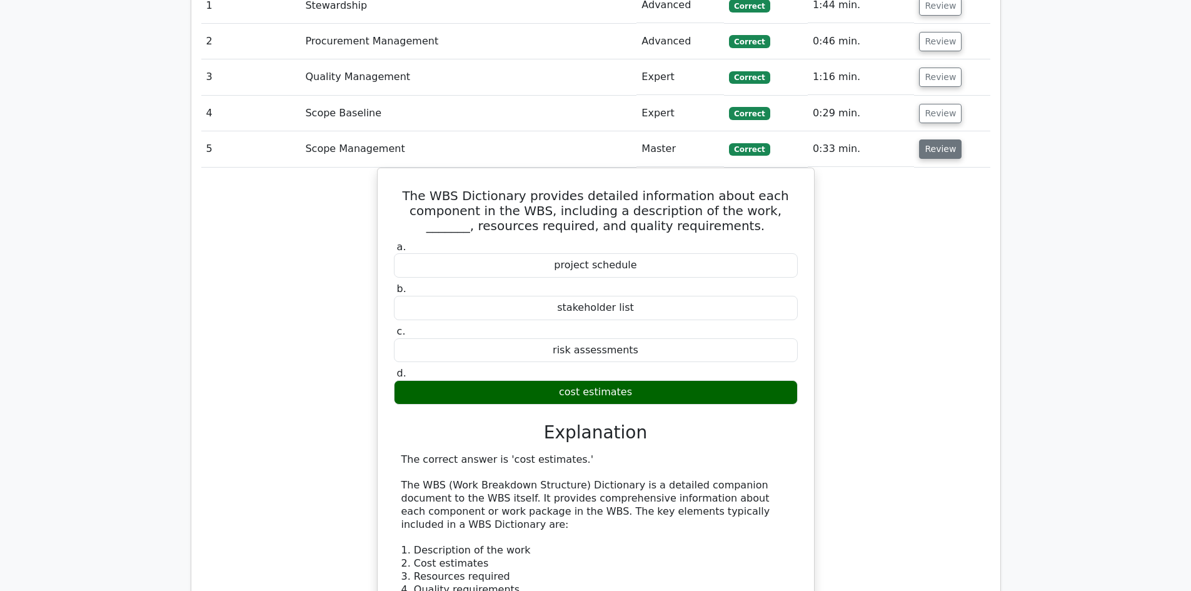
click at [929, 139] on button "Review" at bounding box center [940, 148] width 43 height 19
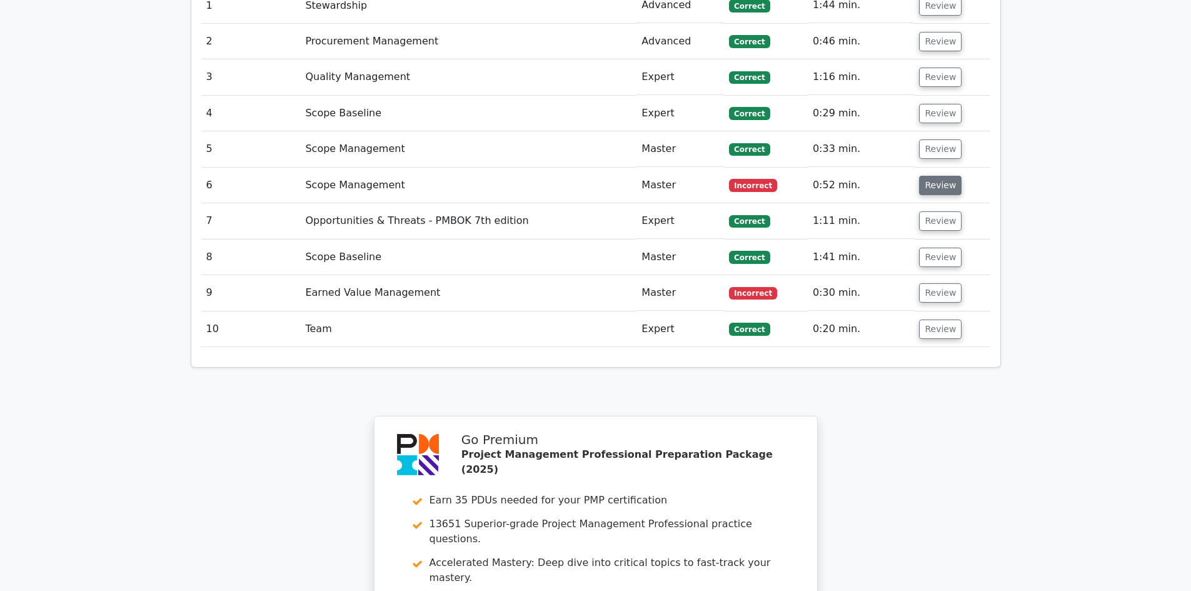
click at [946, 176] on button "Review" at bounding box center [940, 185] width 43 height 19
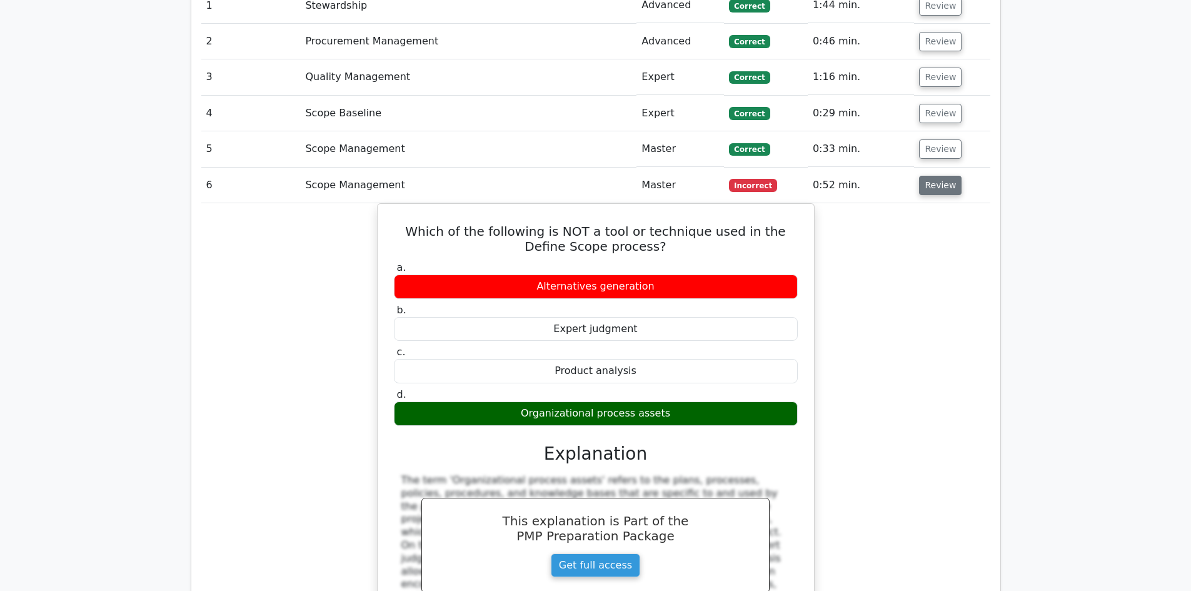
click at [945, 176] on button "Review" at bounding box center [940, 185] width 43 height 19
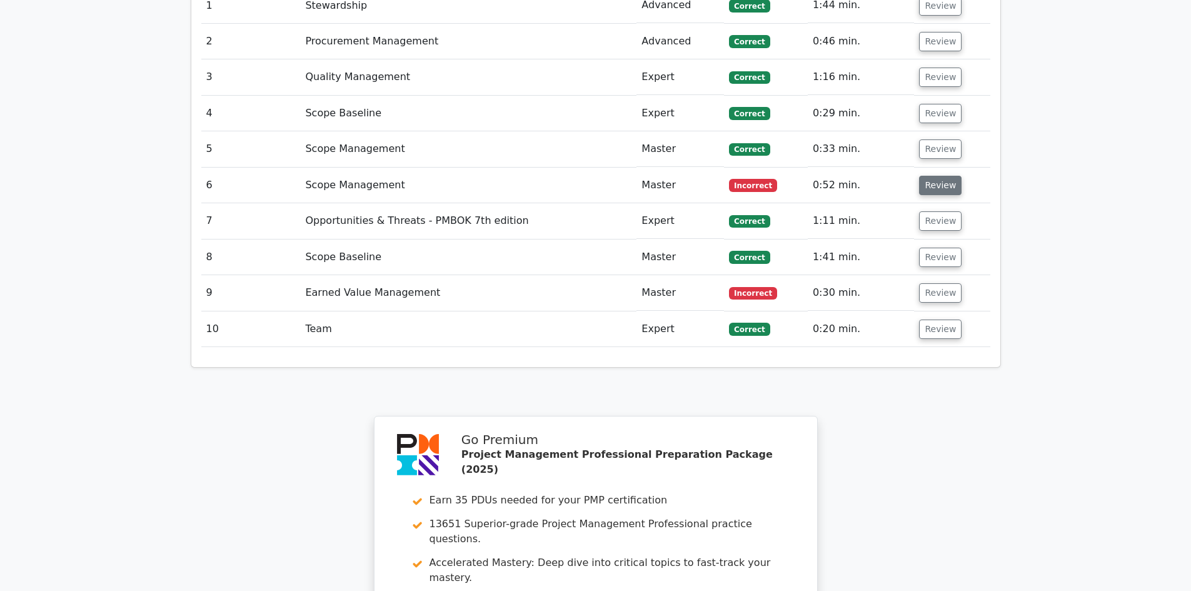
click at [943, 176] on button "Review" at bounding box center [940, 185] width 43 height 19
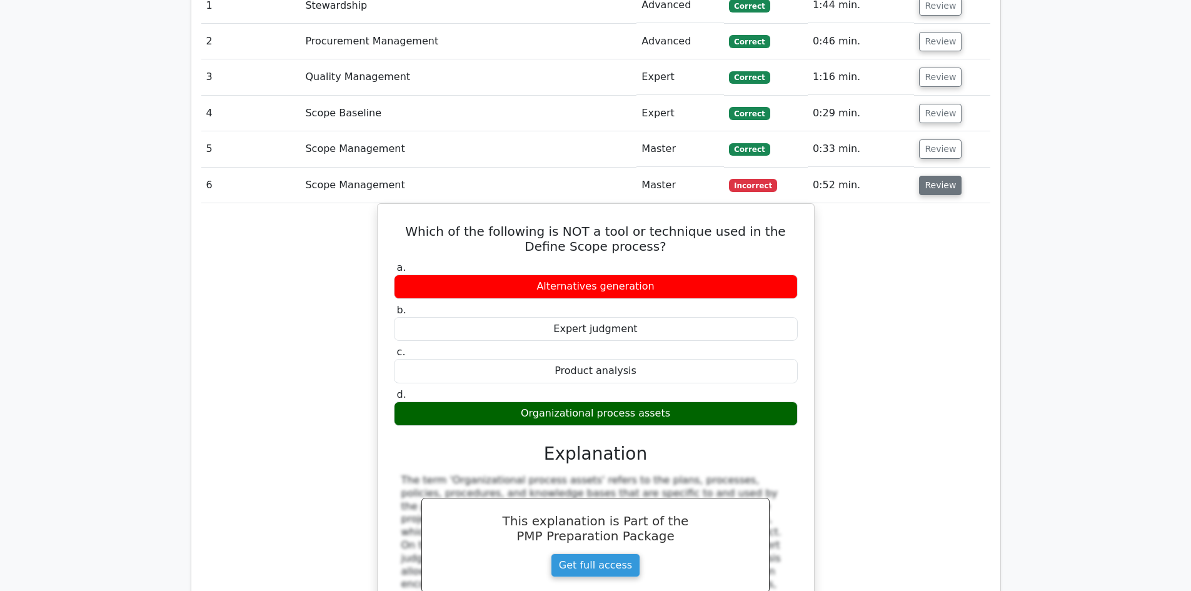
click at [942, 176] on button "Review" at bounding box center [940, 185] width 43 height 19
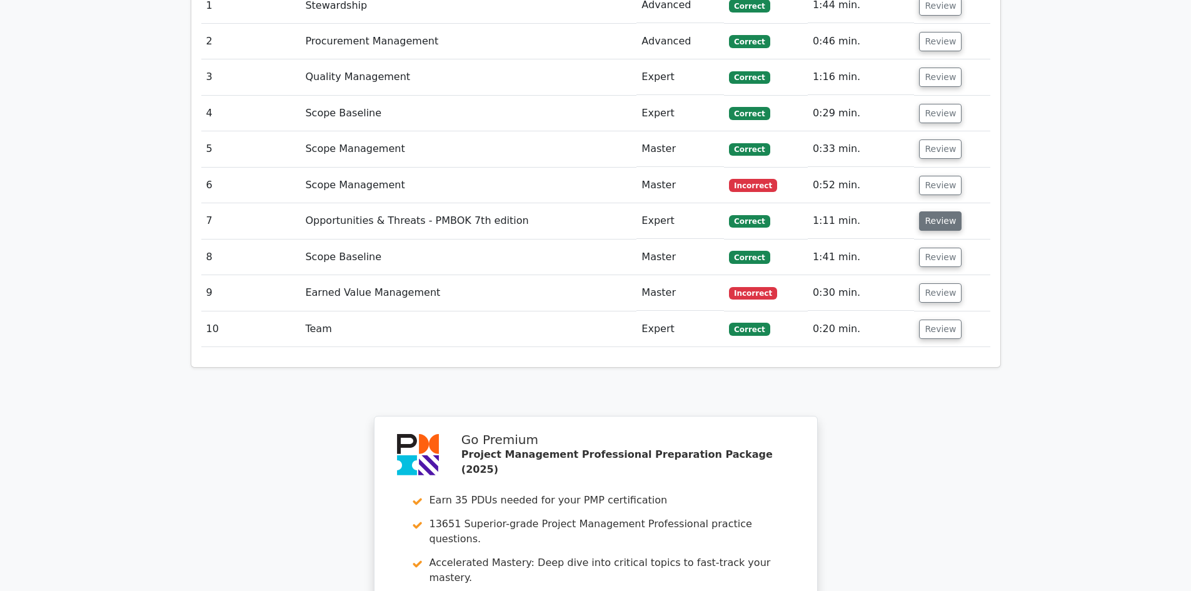
click at [935, 211] on button "Review" at bounding box center [940, 220] width 43 height 19
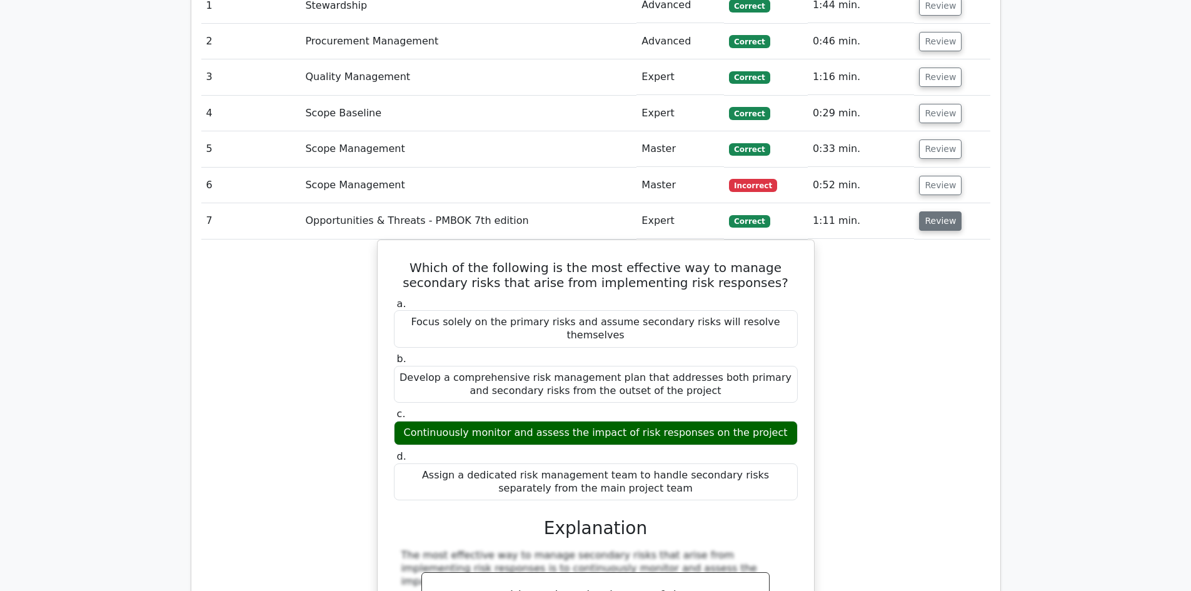
click at [935, 211] on button "Review" at bounding box center [940, 220] width 43 height 19
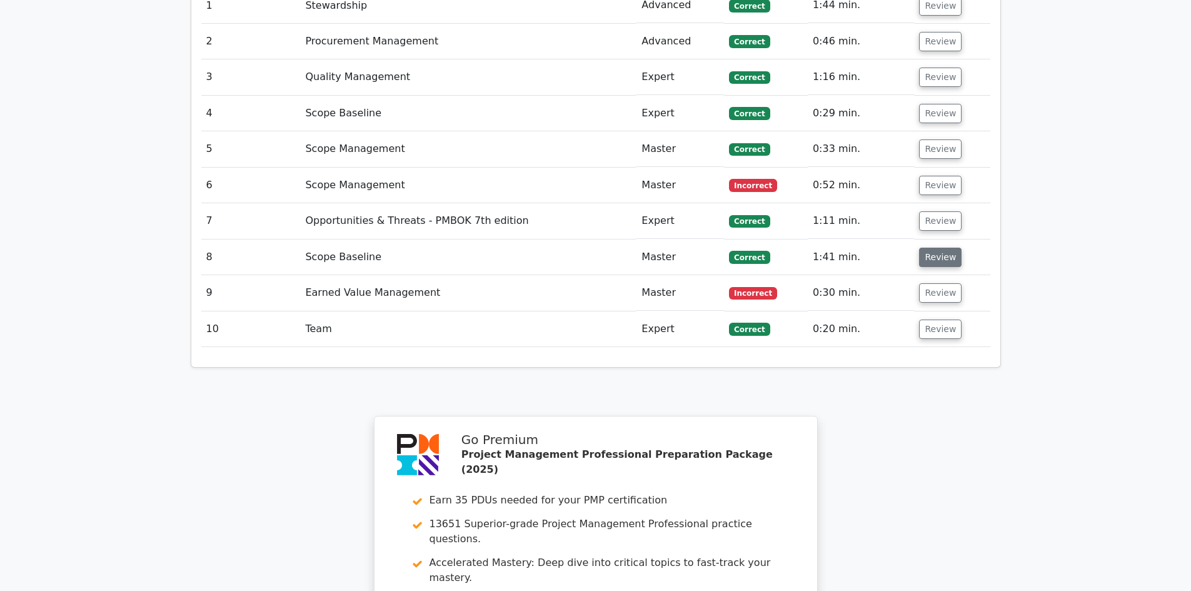
click at [934, 248] on button "Review" at bounding box center [940, 257] width 43 height 19
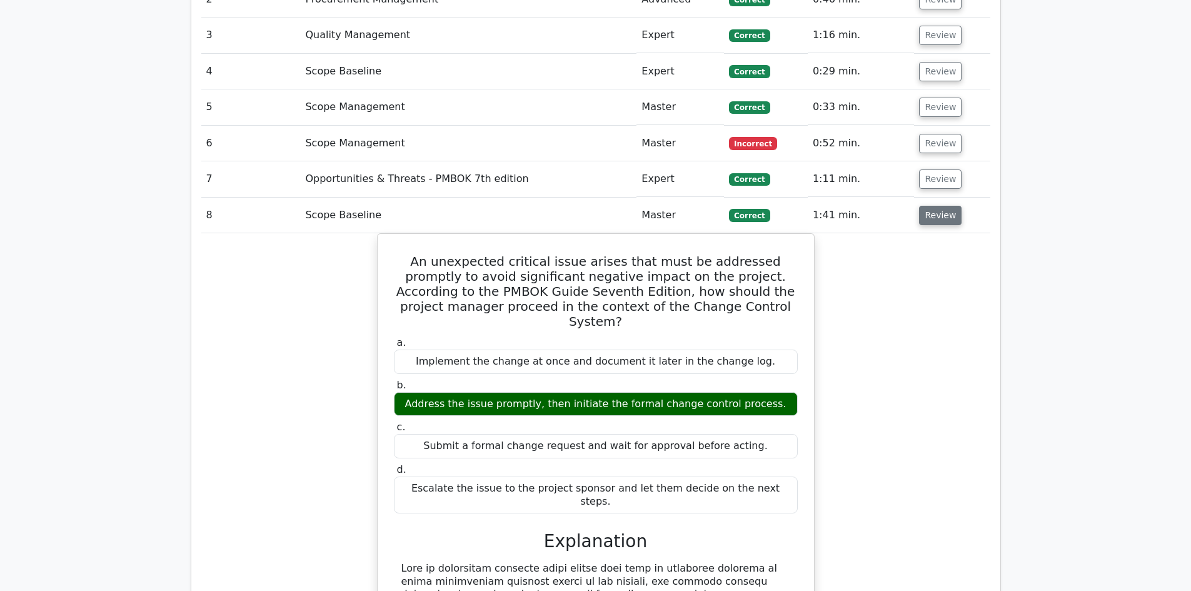
scroll to position [1250, 0]
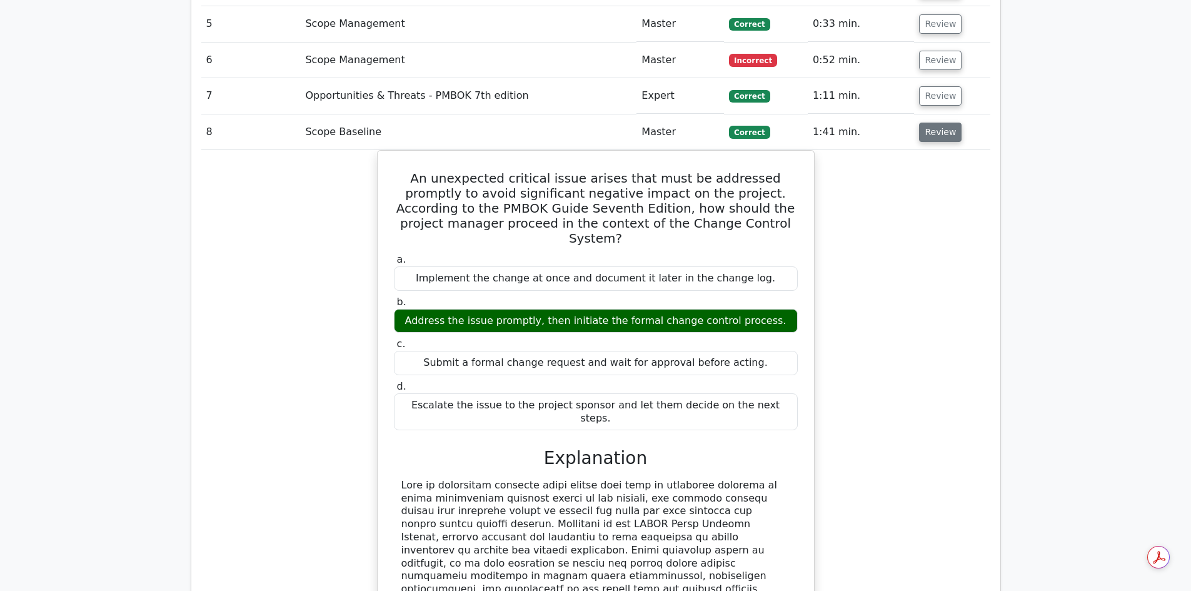
click at [933, 123] on button "Review" at bounding box center [940, 132] width 43 height 19
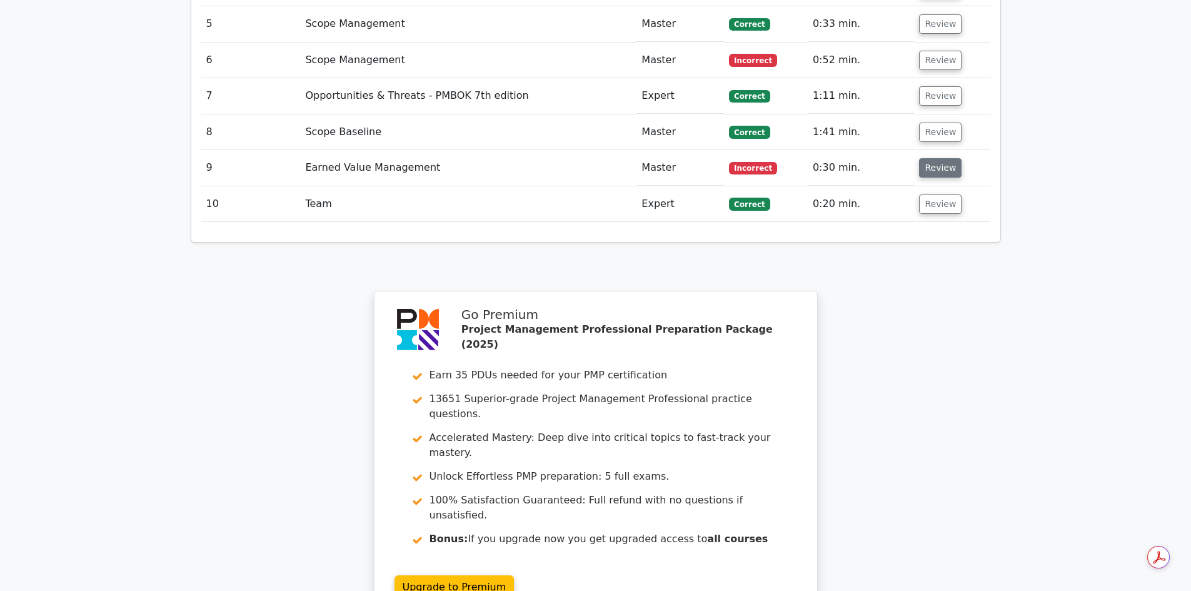
click at [933, 158] on button "Review" at bounding box center [940, 167] width 43 height 19
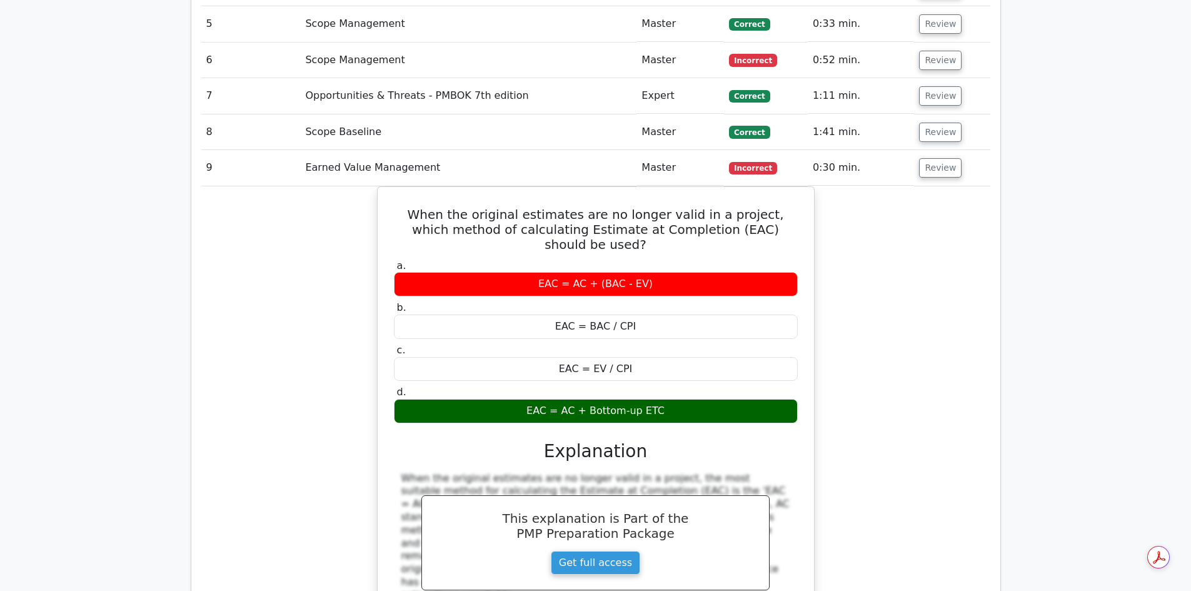
click at [862, 186] on div "When the original estimates are no longer valid in a project, which method of c…" at bounding box center [595, 492] width 789 height 613
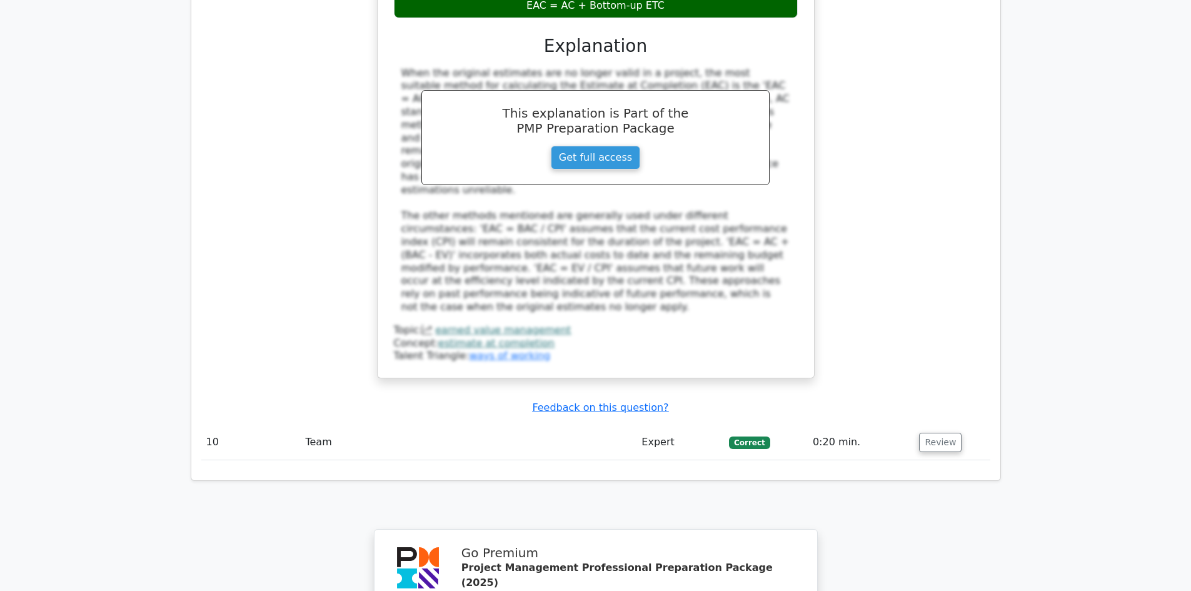
scroll to position [1688, 0]
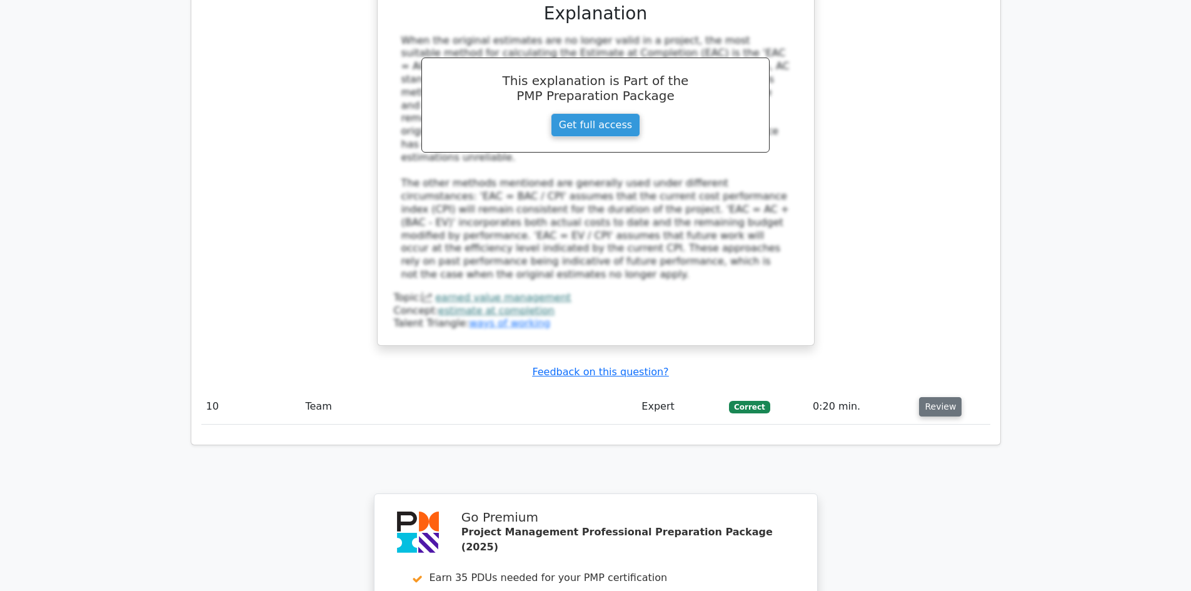
click at [929, 397] on button "Review" at bounding box center [940, 406] width 43 height 19
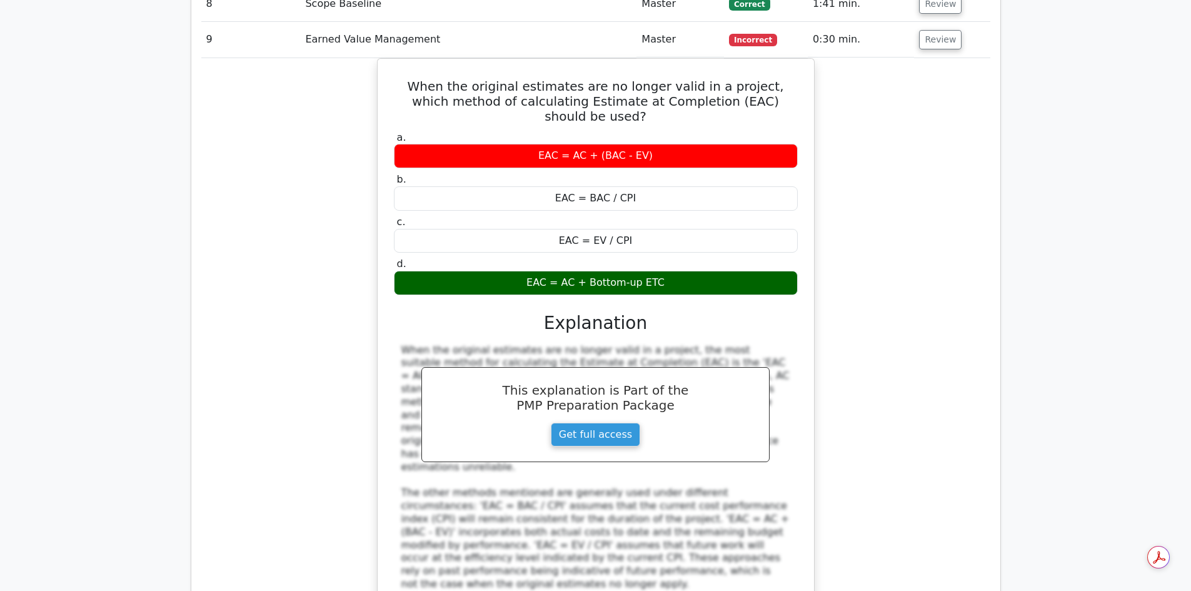
scroll to position [1188, 0]
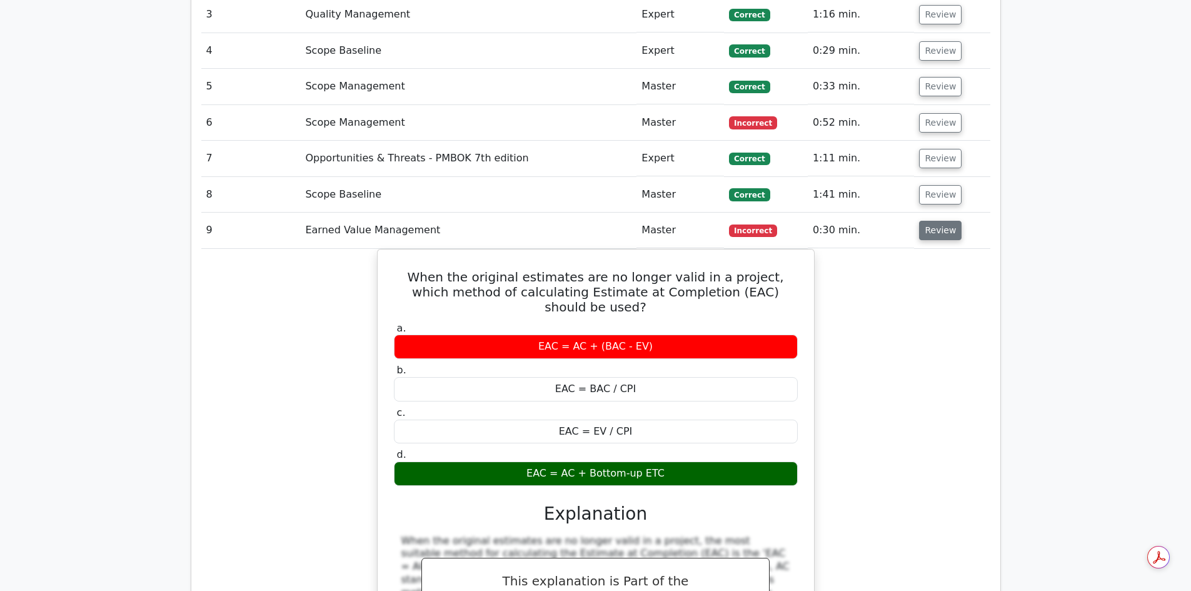
click at [942, 221] on button "Review" at bounding box center [940, 230] width 43 height 19
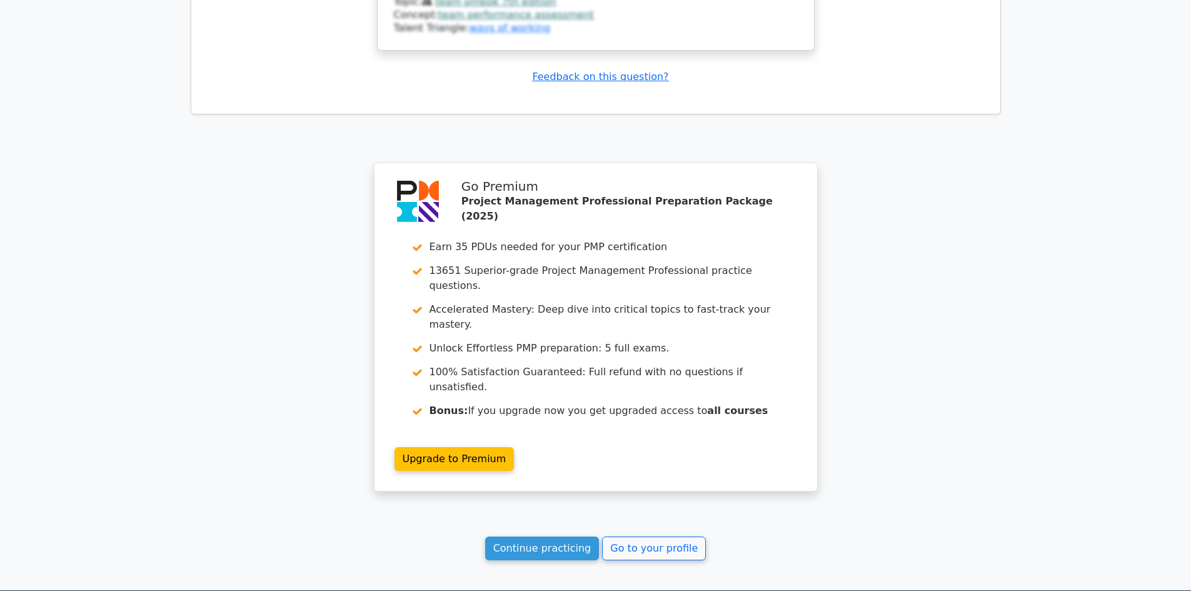
scroll to position [2072, 0]
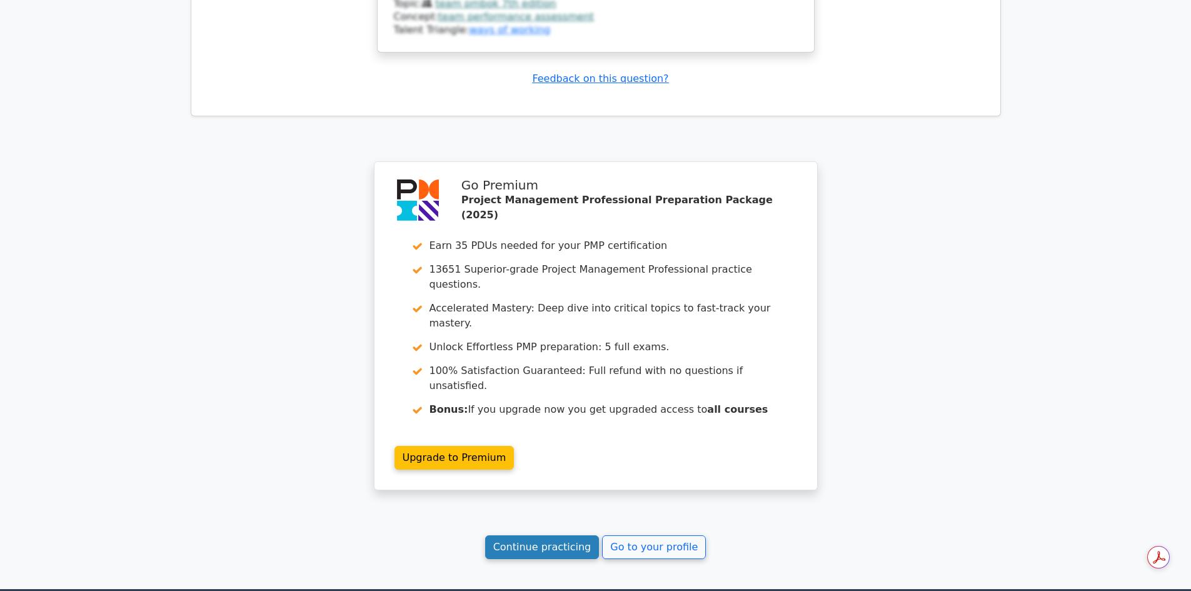
click at [546, 535] on link "Continue practicing" at bounding box center [542, 547] width 114 height 24
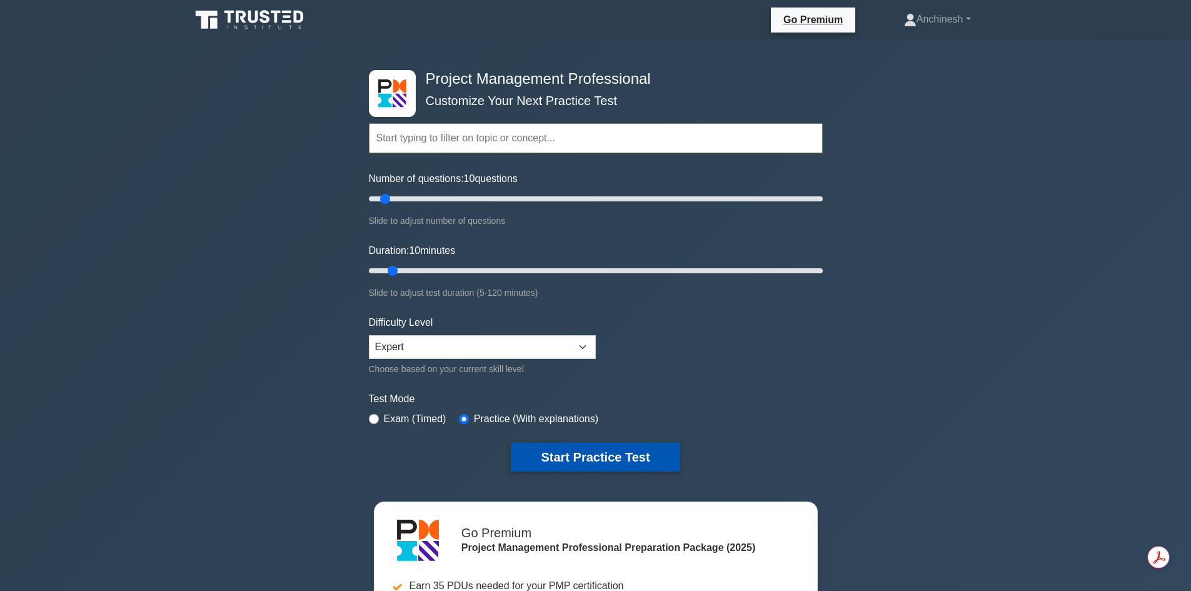
click at [566, 451] on button "Start Practice Test" at bounding box center [595, 457] width 169 height 29
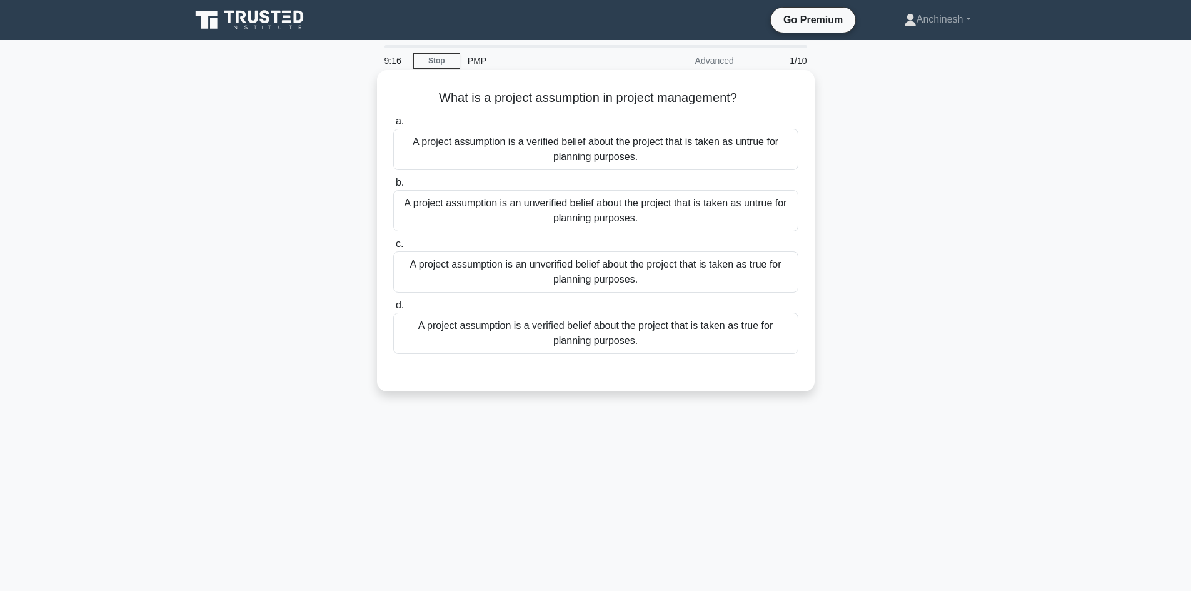
click at [604, 341] on div "A project assumption is a verified belief about the project that is taken as tr…" at bounding box center [595, 333] width 405 height 41
click at [393, 309] on input "d. A project assumption is a verified belief about the project that is taken as…" at bounding box center [393, 305] width 0 height 8
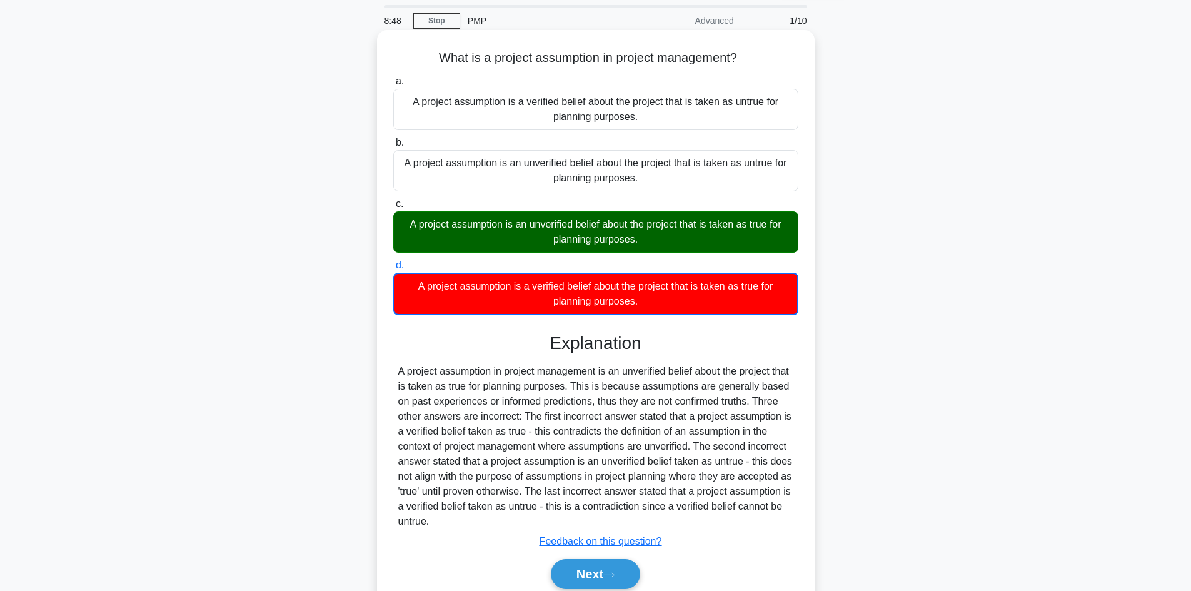
scroll to position [92, 0]
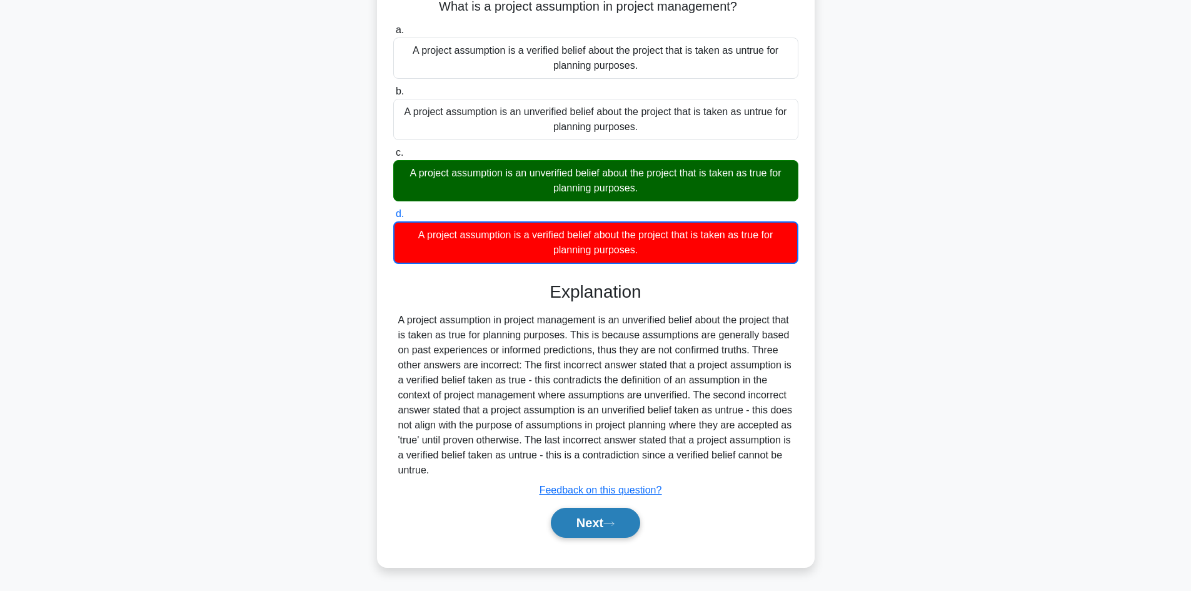
click at [587, 533] on button "Next" at bounding box center [595, 523] width 89 height 30
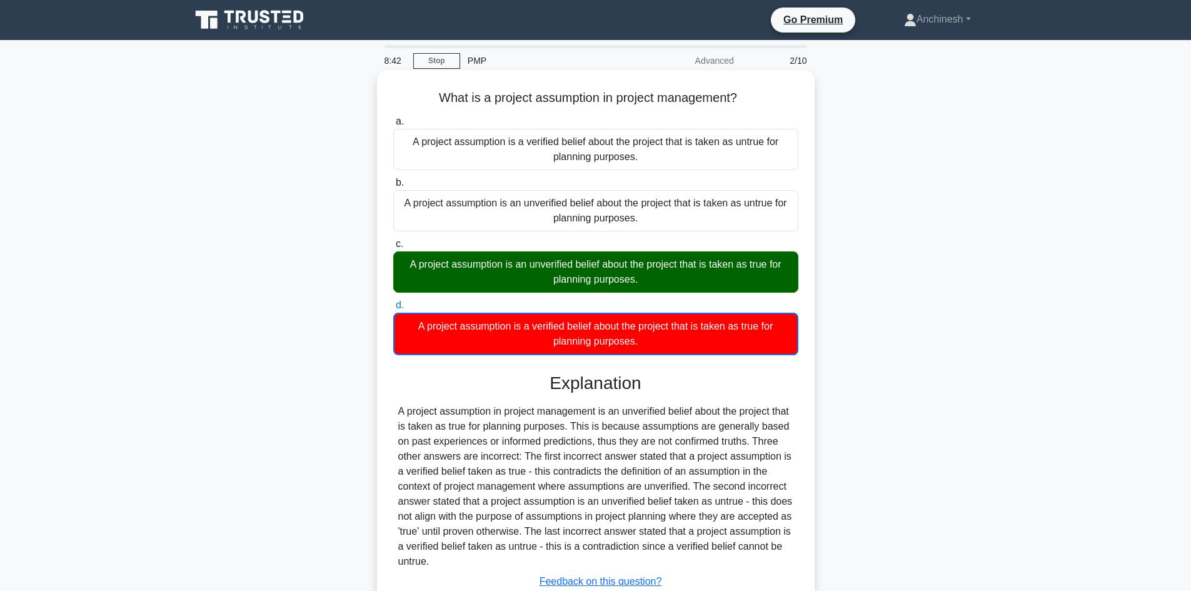
click at [650, 363] on div "a. A project assumption is a verified belief about the project that is taken as…" at bounding box center [596, 377] width 408 height 533
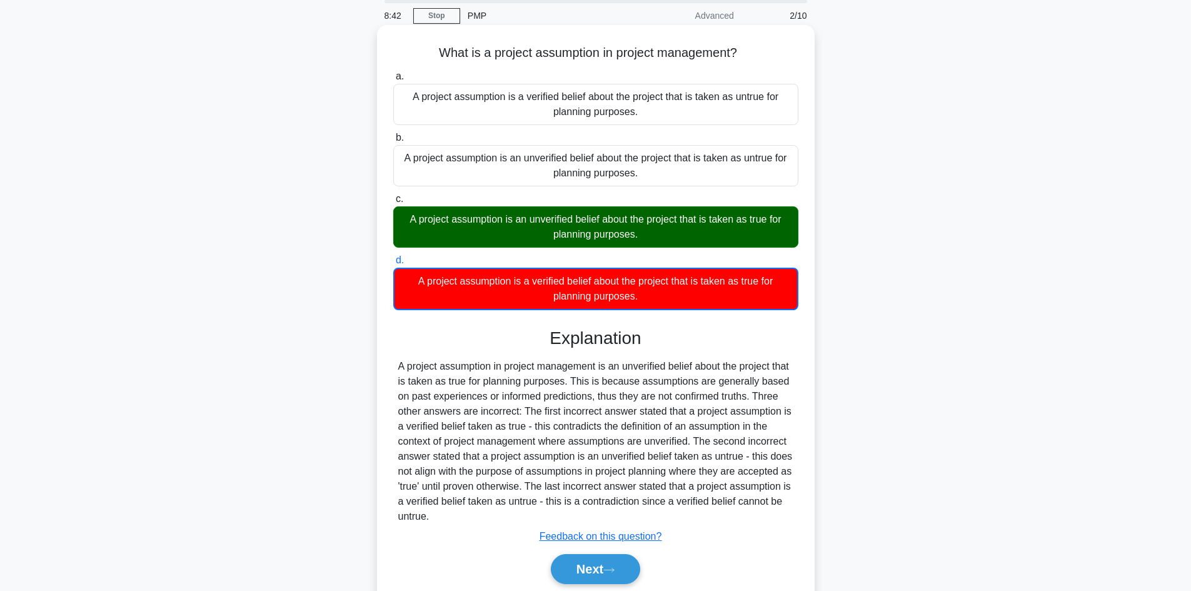
scroll to position [92, 0]
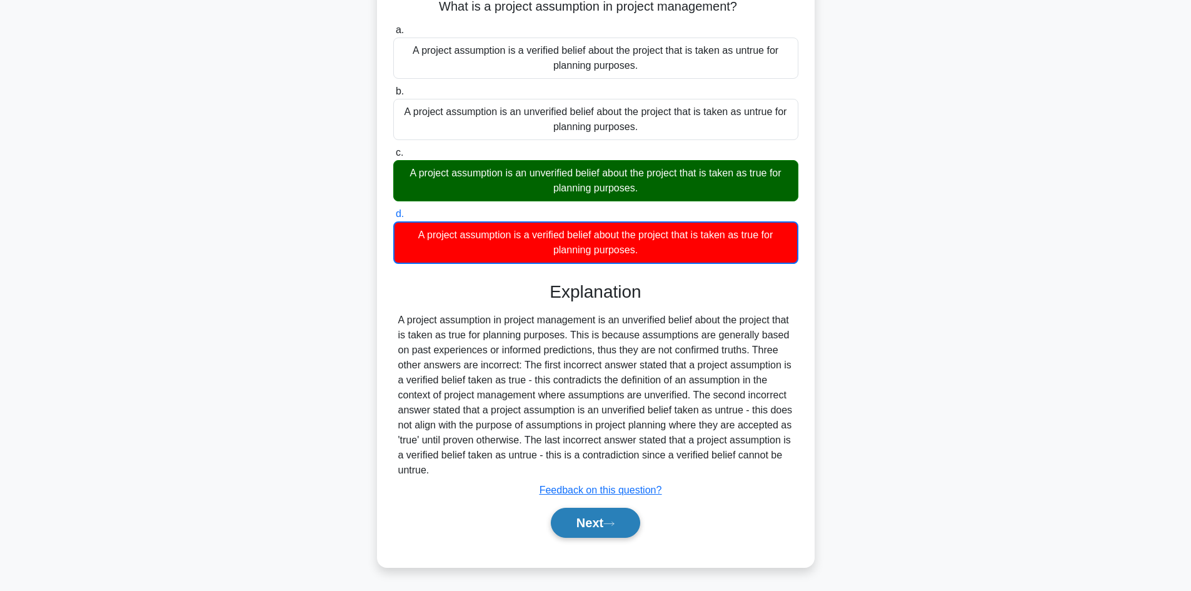
click at [588, 519] on button "Next" at bounding box center [595, 523] width 89 height 30
click at [579, 518] on button "Next" at bounding box center [595, 523] width 89 height 30
click at [579, 519] on button "Next" at bounding box center [595, 523] width 89 height 30
click at [587, 521] on button "Next" at bounding box center [595, 523] width 89 height 30
click at [584, 521] on button "Next" at bounding box center [595, 523] width 89 height 30
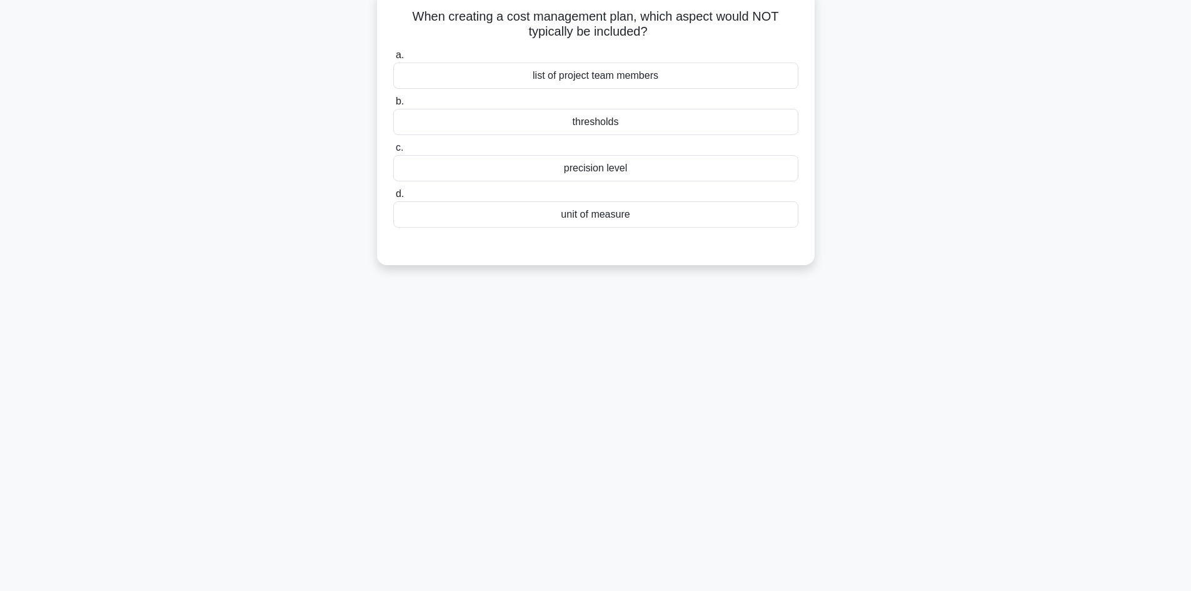
scroll to position [84, 0]
click at [669, 288] on div "7:03 Stop PMP Advanced 5/10 When creating a cost management plan, which aspect …" at bounding box center [595, 273] width 825 height 625
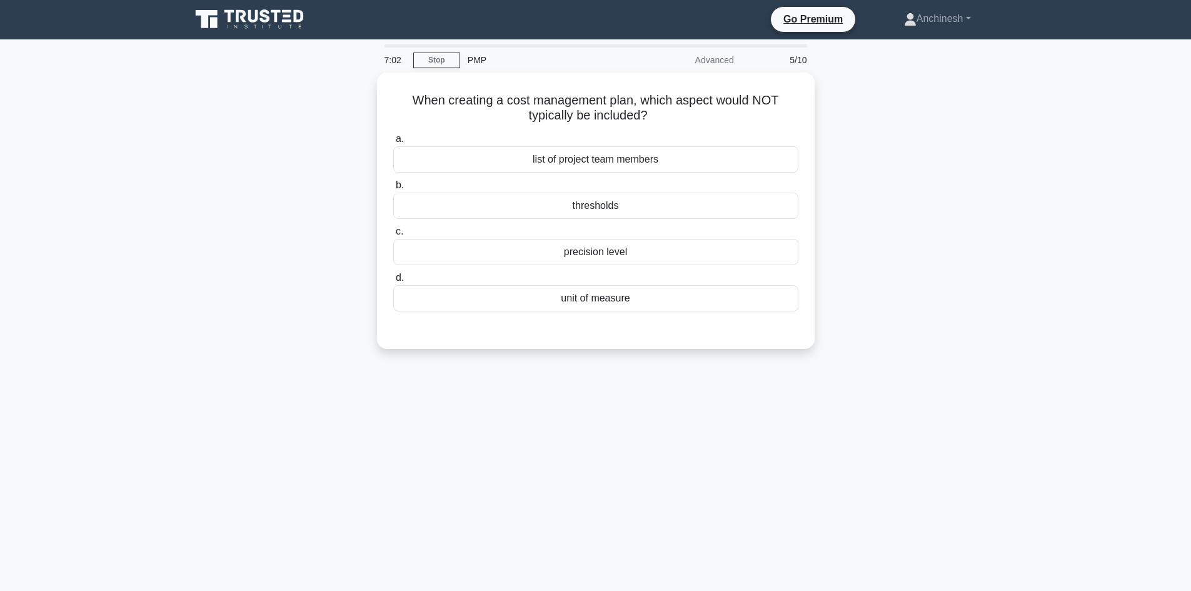
scroll to position [0, 0]
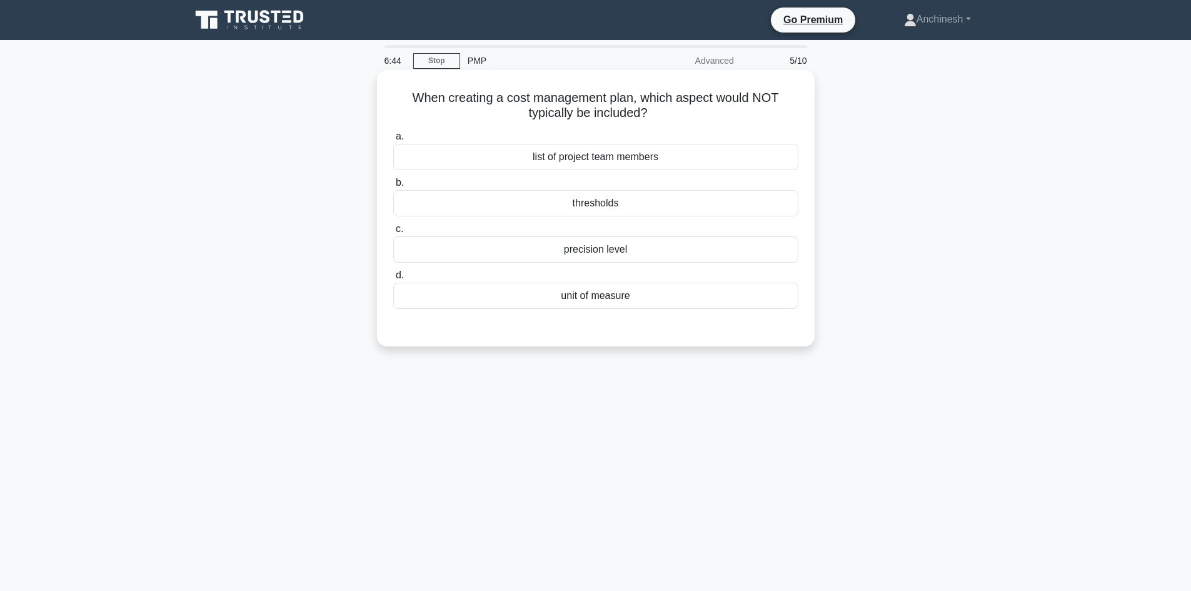
click at [599, 161] on div "list of project team members" at bounding box center [595, 157] width 405 height 26
click at [393, 141] on input "a. list of project team members" at bounding box center [393, 137] width 0 height 8
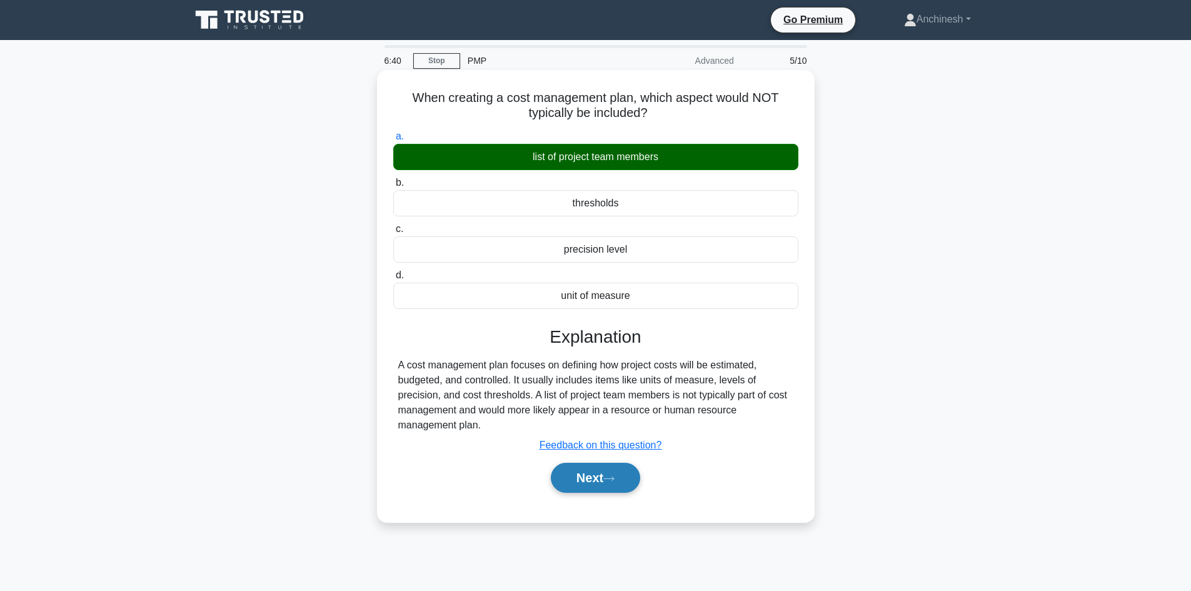
click at [588, 473] on button "Next" at bounding box center [595, 478] width 89 height 30
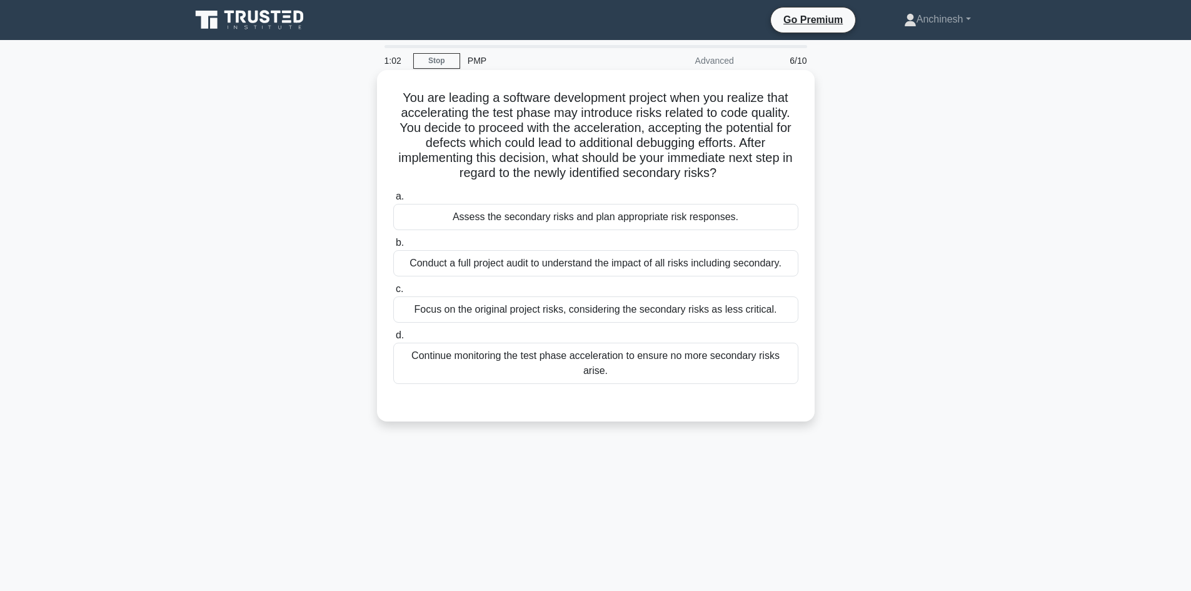
click at [654, 354] on div "Continue monitoring the test phase acceleration to ensure no more secondary ris…" at bounding box center [595, 363] width 405 height 41
click at [393, 339] on input "d. Continue monitoring the test phase acceleration to ensure no more secondary …" at bounding box center [393, 335] width 0 height 8
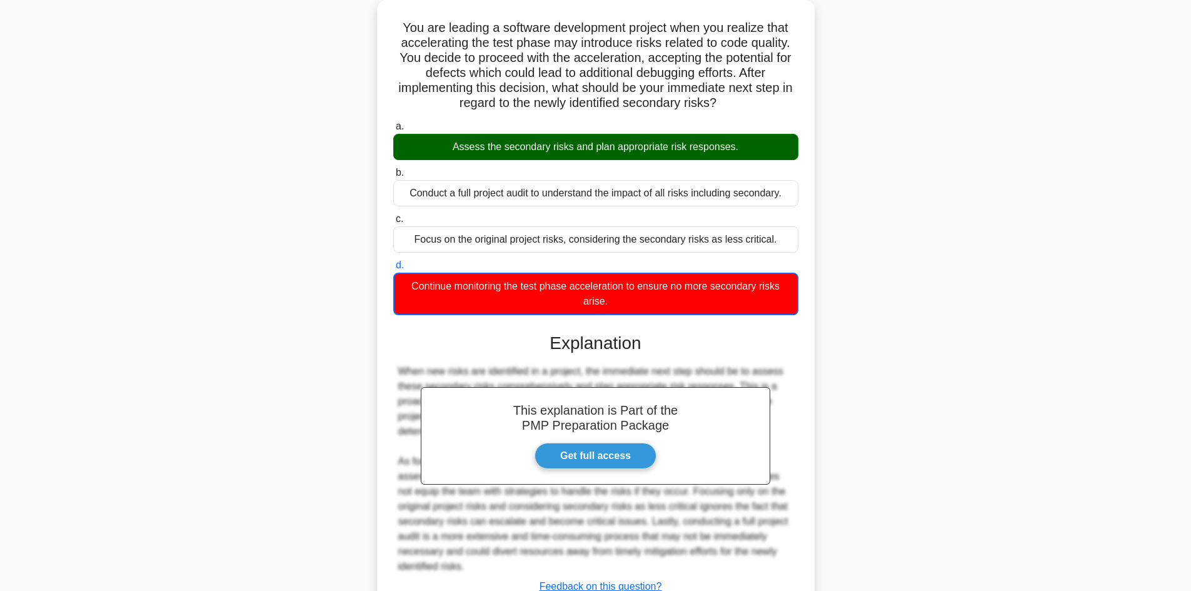
scroll to position [167, 0]
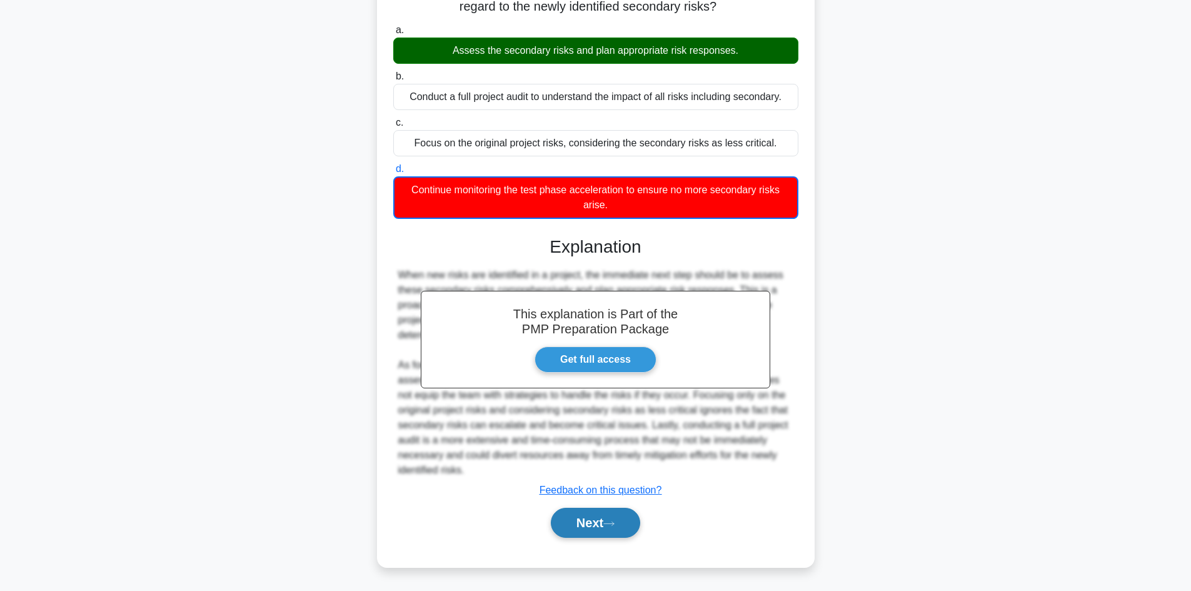
click at [602, 521] on button "Next" at bounding box center [595, 523] width 89 height 30
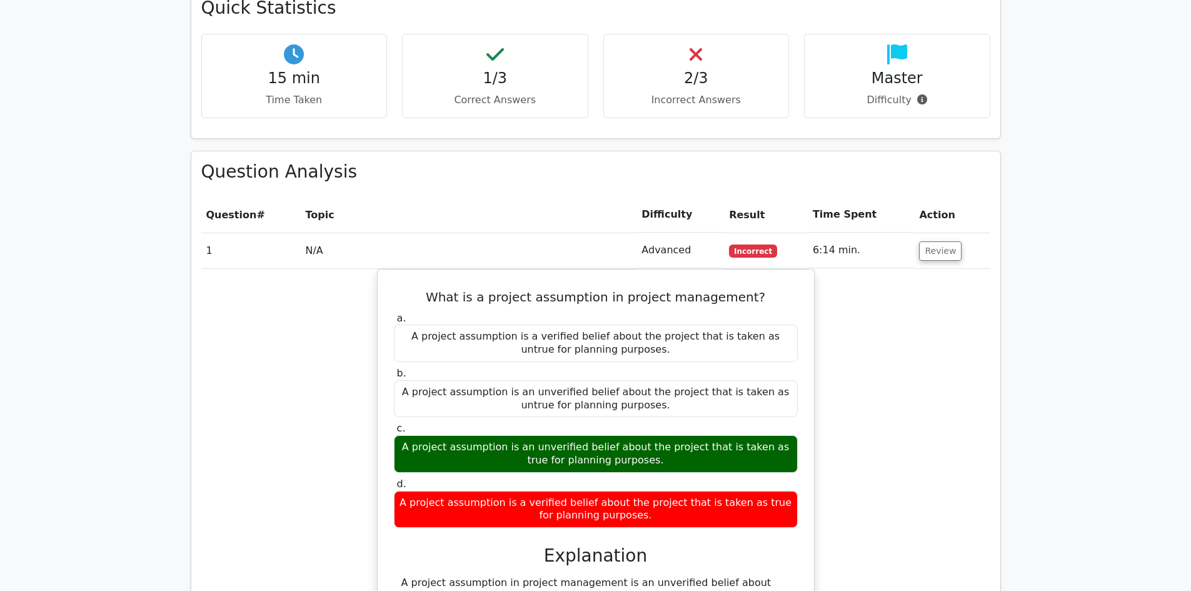
scroll to position [1063, 0]
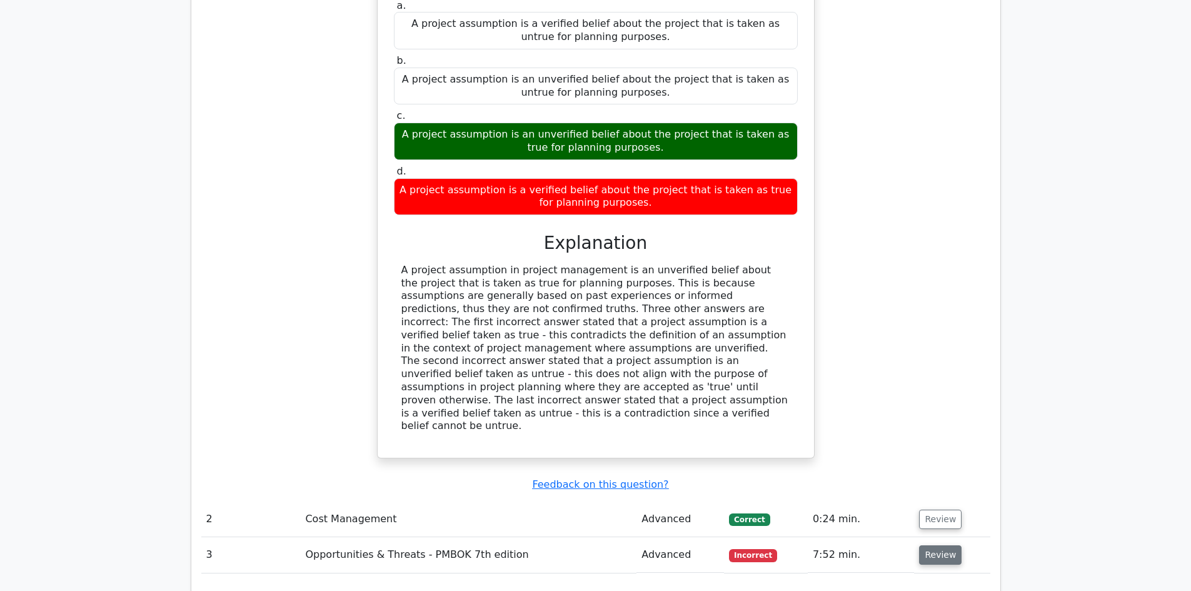
click at [954, 545] on button "Review" at bounding box center [940, 554] width 43 height 19
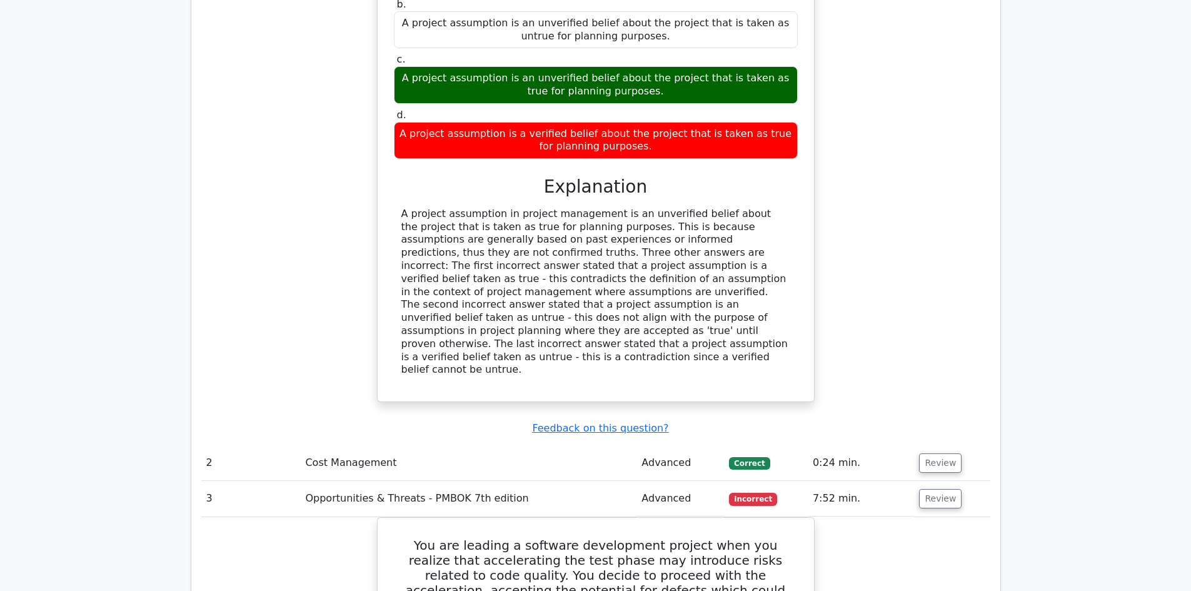
scroll to position [1188, 0]
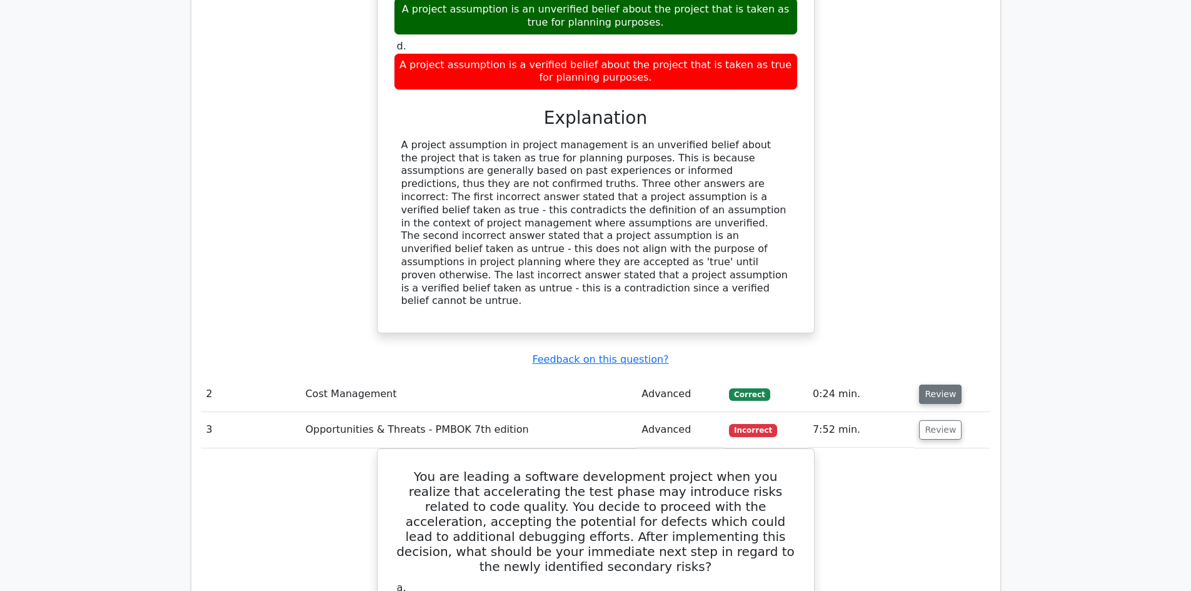
click at [931, 384] on button "Review" at bounding box center [940, 393] width 43 height 19
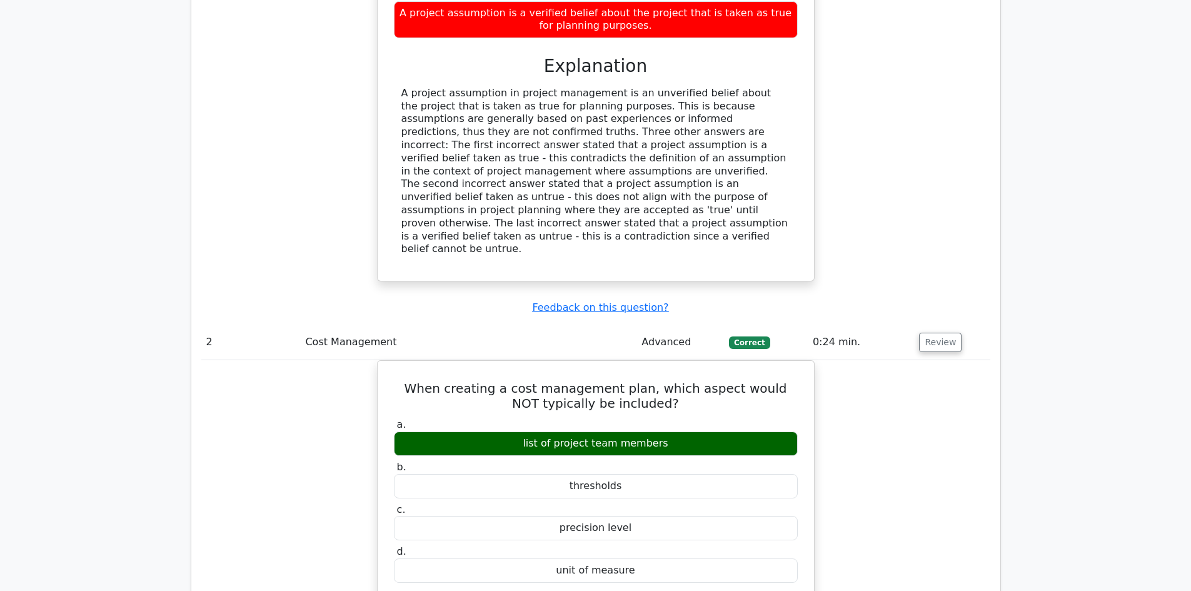
scroll to position [1438, 0]
